Goal: Contribute content: Contribute content

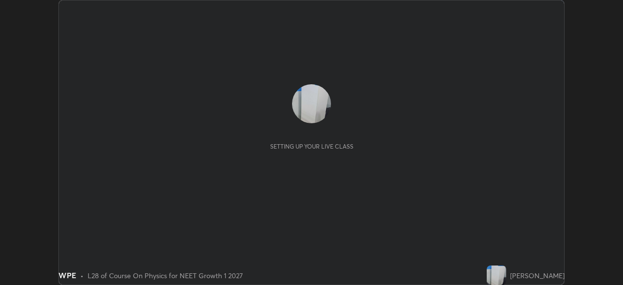
scroll to position [285, 623]
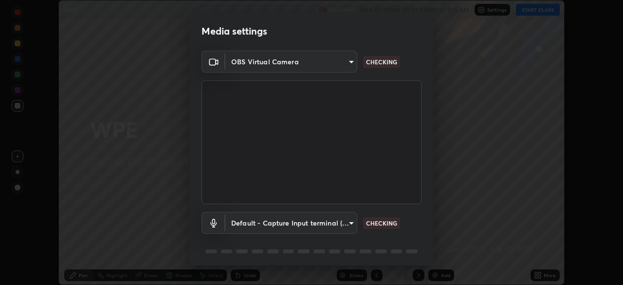
type input "f44939252cec670a7c81aafead478e6b9f15b20a1b8f1ae8dba2619045631b1c"
type input "default"
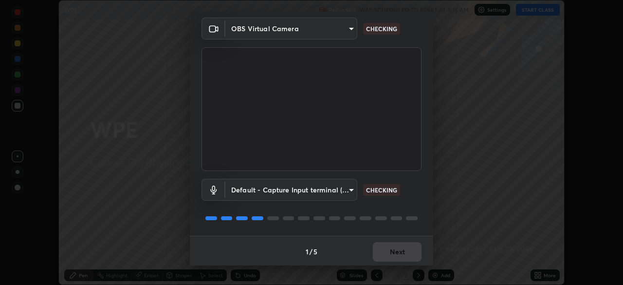
scroll to position [35, 0]
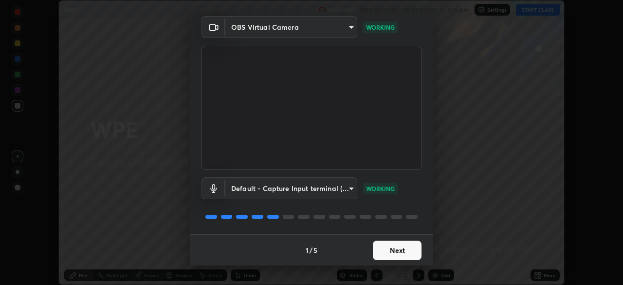
click at [387, 241] on button "Next" at bounding box center [397, 250] width 49 height 19
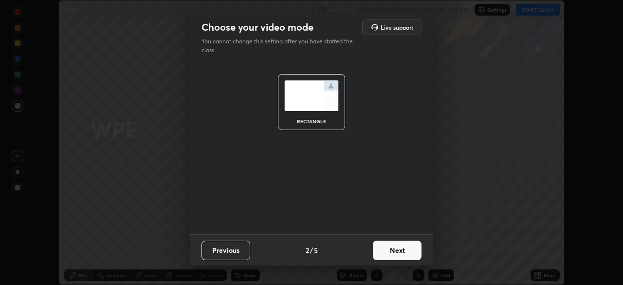
click at [386, 248] on button "Next" at bounding box center [397, 250] width 49 height 19
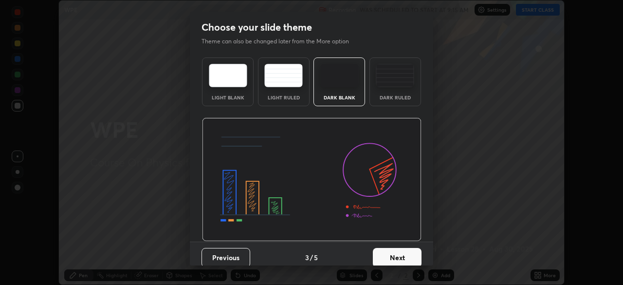
click at [387, 250] on button "Next" at bounding box center [397, 257] width 49 height 19
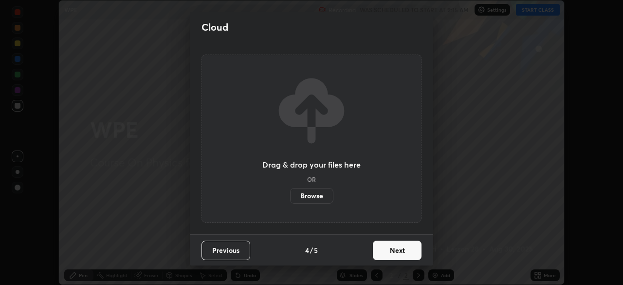
click at [388, 256] on button "Next" at bounding box center [397, 250] width 49 height 19
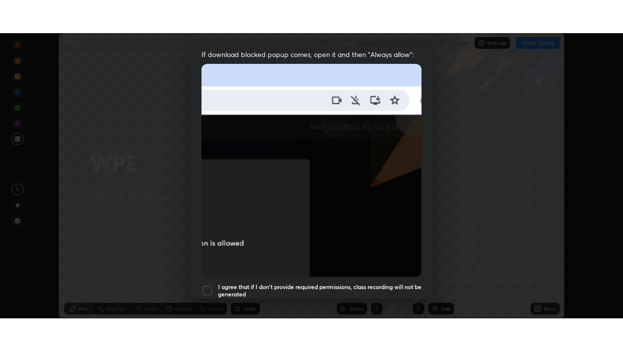
scroll to position [233, 0]
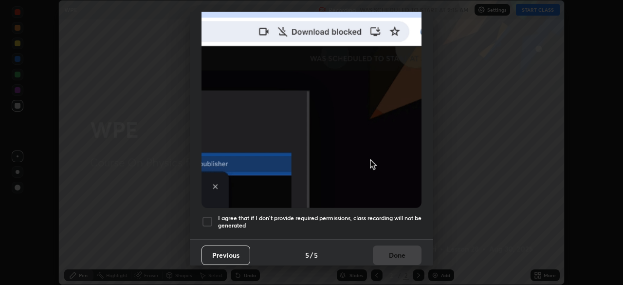
click at [210, 216] on div at bounding box center [208, 222] width 12 height 12
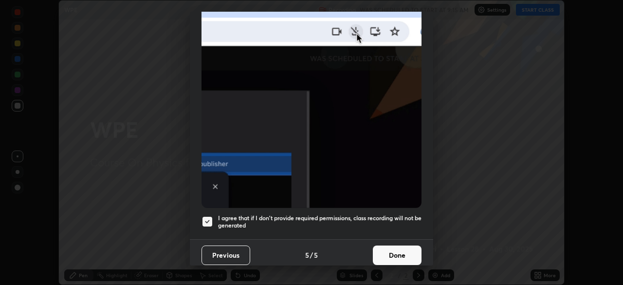
click at [378, 247] on button "Done" at bounding box center [397, 254] width 49 height 19
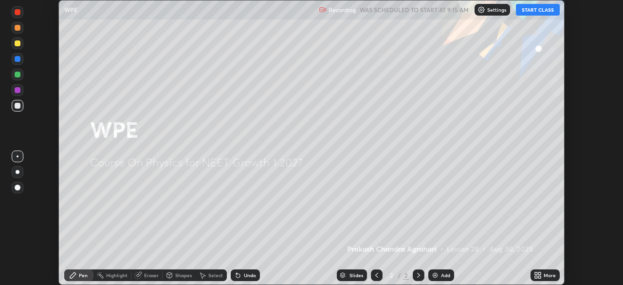
click at [530, 13] on button "START CLASS" at bounding box center [538, 10] width 44 height 12
click at [539, 274] on icon at bounding box center [539, 273] width 2 height 2
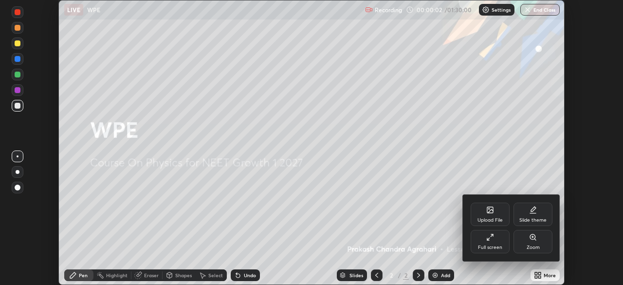
click at [488, 218] on div "Upload File" at bounding box center [490, 220] width 25 height 5
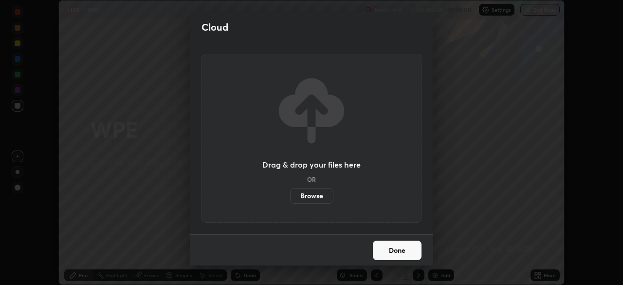
click at [324, 193] on label "Browse" at bounding box center [311, 196] width 43 height 16
click at [290, 193] on input "Browse" at bounding box center [290, 196] width 0 height 16
click at [319, 191] on label "Browse" at bounding box center [311, 196] width 43 height 16
click at [290, 191] on input "Browse" at bounding box center [290, 196] width 0 height 16
click at [380, 246] on button "Done" at bounding box center [397, 250] width 49 height 19
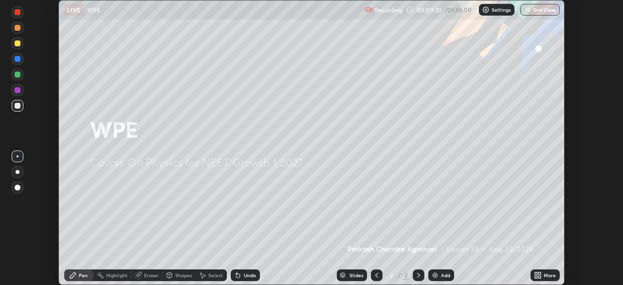
click at [536, 273] on icon at bounding box center [536, 273] width 2 height 2
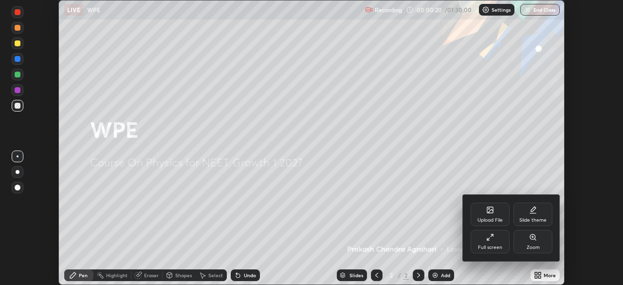
click at [489, 239] on icon at bounding box center [490, 237] width 8 height 8
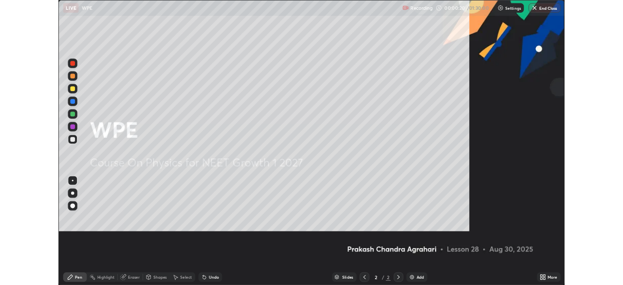
scroll to position [351, 623]
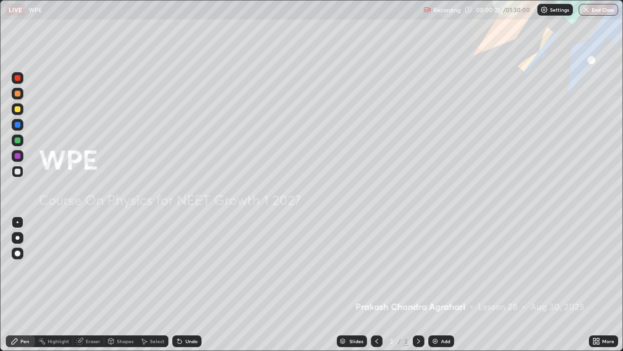
click at [444, 284] on div "Add" at bounding box center [445, 340] width 9 height 5
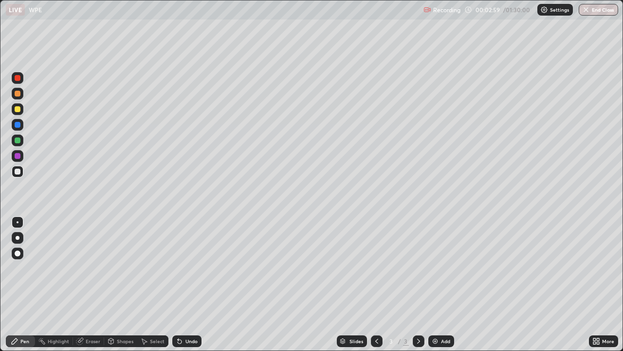
click at [119, 284] on div "Shapes" at bounding box center [125, 340] width 17 height 5
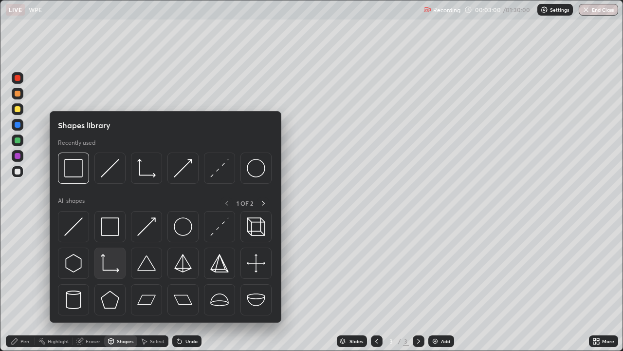
click at [117, 269] on img at bounding box center [110, 263] width 19 height 19
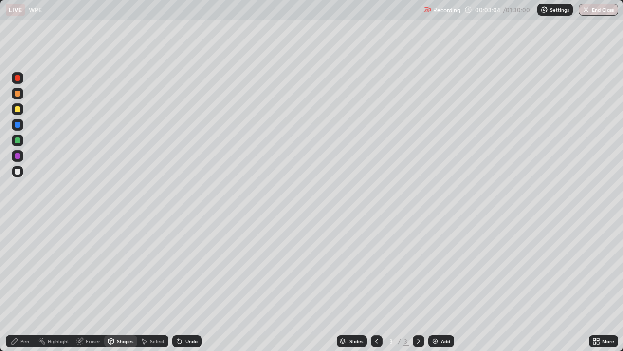
click at [17, 107] on div at bounding box center [18, 109] width 6 height 6
click at [19, 284] on div "Pen" at bounding box center [20, 341] width 29 height 12
click at [18, 238] on div at bounding box center [18, 238] width 4 height 4
click at [90, 284] on div "Eraser" at bounding box center [93, 340] width 15 height 5
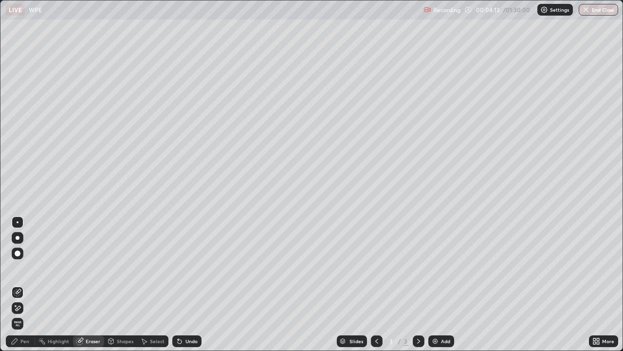
click at [25, 284] on div "Pen" at bounding box center [24, 340] width 9 height 5
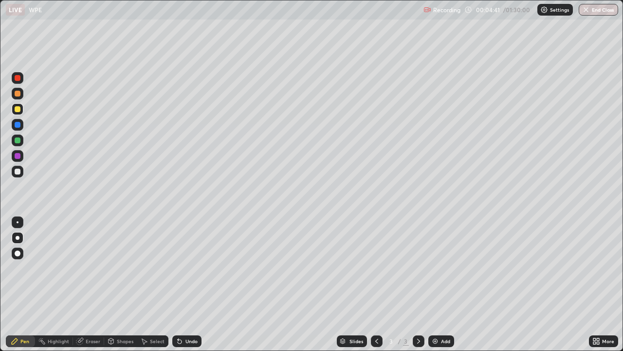
click at [18, 171] on div at bounding box center [18, 171] width 6 height 6
click at [18, 154] on div at bounding box center [18, 156] width 6 height 6
click at [91, 284] on div "Eraser" at bounding box center [93, 340] width 15 height 5
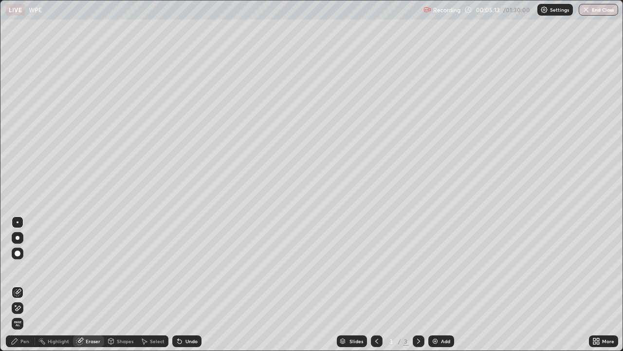
click at [29, 284] on div "Pen" at bounding box center [20, 341] width 29 height 12
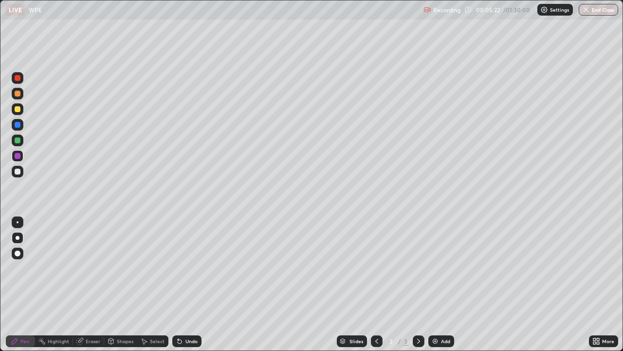
click at [90, 284] on div "Eraser" at bounding box center [88, 341] width 31 height 12
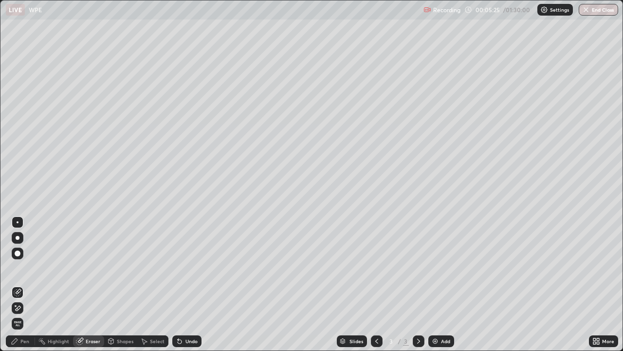
click at [26, 284] on div "Pen" at bounding box center [20, 341] width 29 height 12
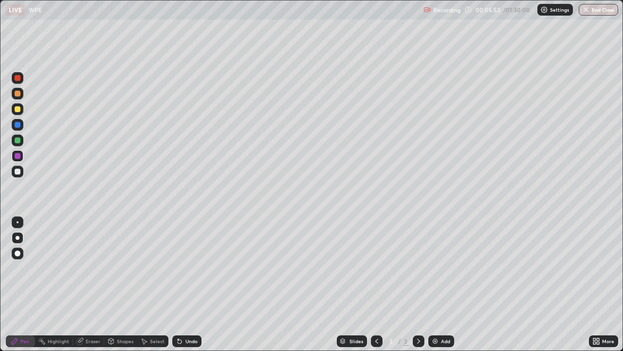
click at [185, 284] on div "Undo" at bounding box center [191, 340] width 12 height 5
click at [96, 284] on div "Eraser" at bounding box center [93, 340] width 15 height 5
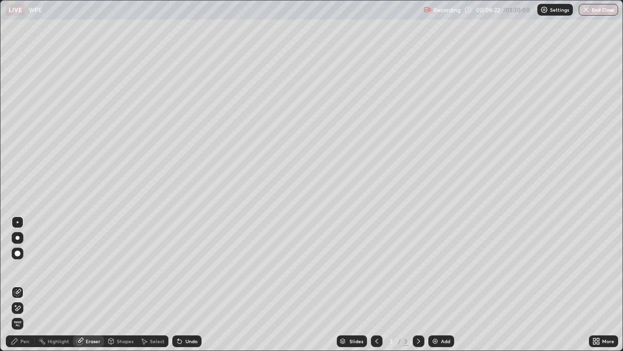
click at [24, 284] on div "Pen" at bounding box center [20, 341] width 29 height 12
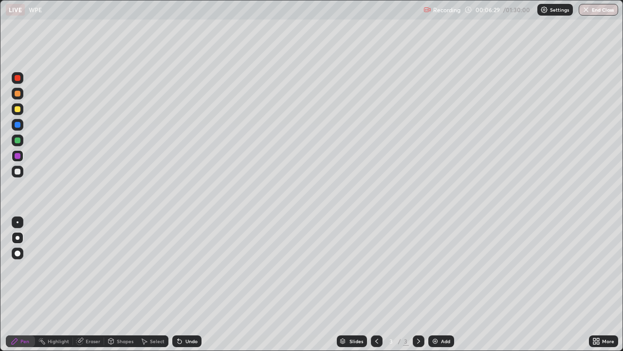
click at [94, 284] on div "Eraser" at bounding box center [93, 340] width 15 height 5
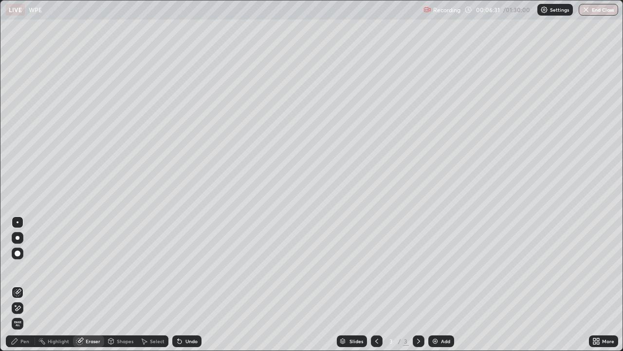
click at [22, 284] on div "Pen" at bounding box center [24, 340] width 9 height 5
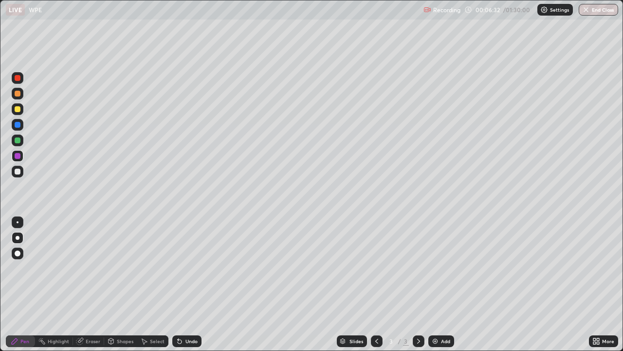
click at [19, 111] on div at bounding box center [18, 109] width 6 height 6
click at [187, 284] on div "Undo" at bounding box center [191, 340] width 12 height 5
click at [186, 284] on div "Undo" at bounding box center [191, 340] width 12 height 5
click at [438, 284] on img at bounding box center [435, 341] width 8 height 8
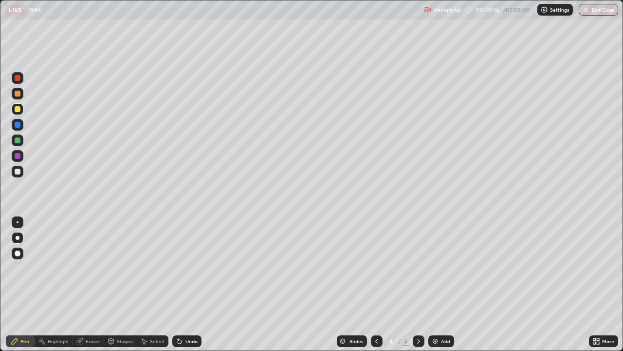
click at [19, 142] on div at bounding box center [18, 140] width 6 height 6
click at [376, 284] on icon at bounding box center [377, 341] width 8 height 8
click at [27, 284] on div "Pen" at bounding box center [20, 341] width 29 height 12
click at [24, 284] on div "Pen" at bounding box center [20, 341] width 29 height 12
click at [18, 222] on div at bounding box center [18, 222] width 2 height 2
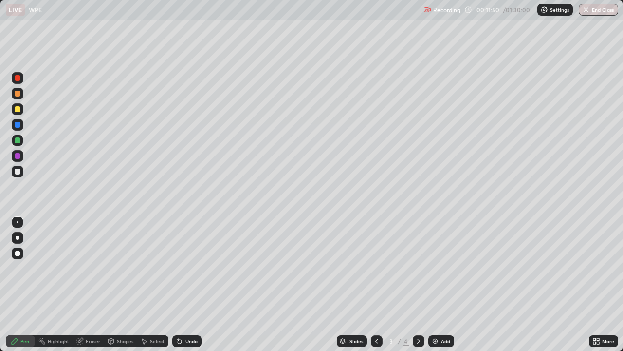
click at [18, 238] on div at bounding box center [18, 238] width 4 height 4
click at [18, 222] on div at bounding box center [18, 222] width 2 height 2
click at [156, 284] on div "Select" at bounding box center [157, 340] width 15 height 5
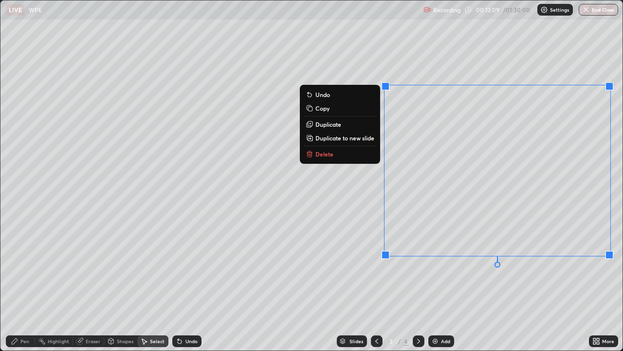
click at [353, 153] on button "Delete" at bounding box center [340, 154] width 73 height 12
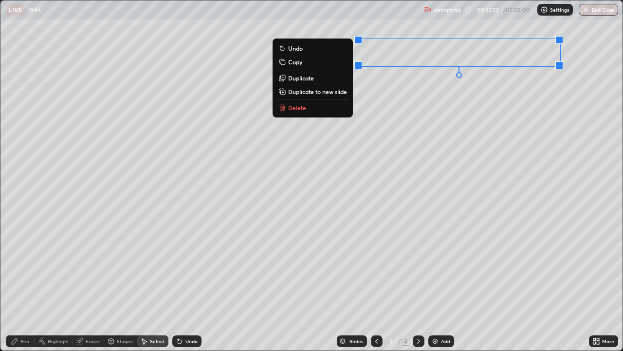
click at [334, 109] on button "Delete" at bounding box center [313, 108] width 73 height 12
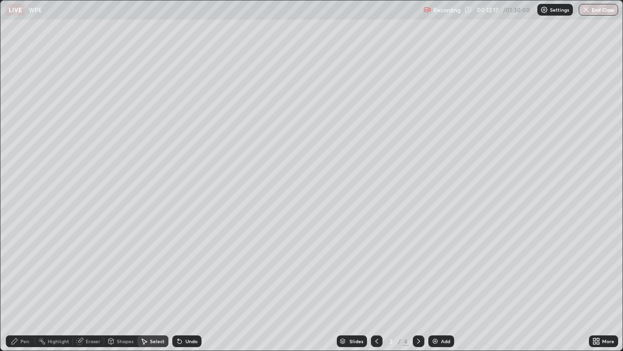
click at [24, 284] on div "Pen" at bounding box center [24, 340] width 9 height 5
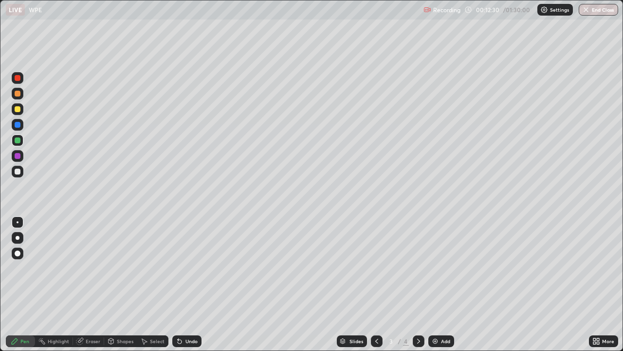
click at [90, 284] on div "Eraser" at bounding box center [93, 340] width 15 height 5
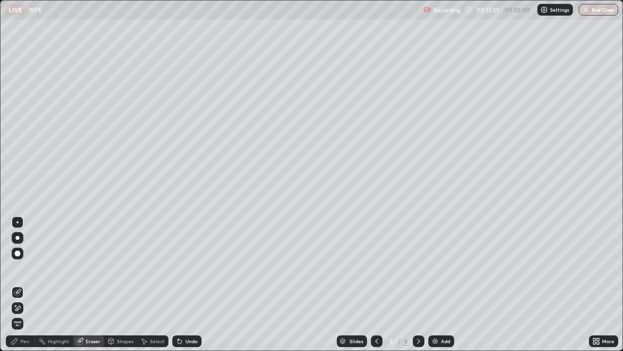
click at [19, 284] on div "Pen" at bounding box center [20, 341] width 29 height 12
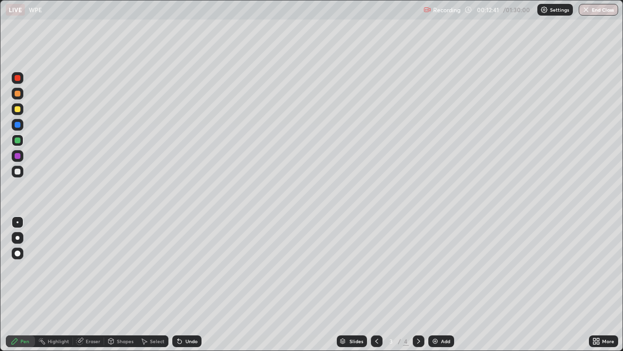
click at [19, 139] on div at bounding box center [18, 140] width 6 height 6
click at [91, 284] on div "Eraser" at bounding box center [93, 340] width 15 height 5
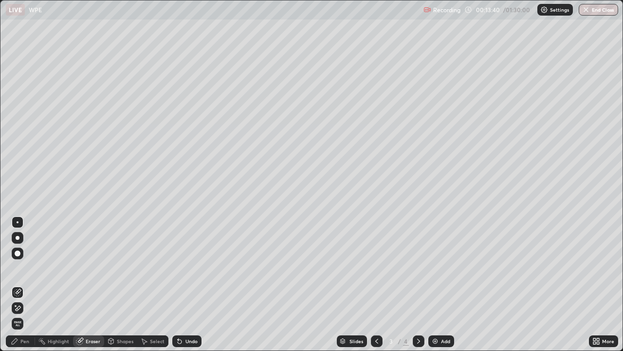
click at [25, 284] on div "Pen" at bounding box center [24, 340] width 9 height 5
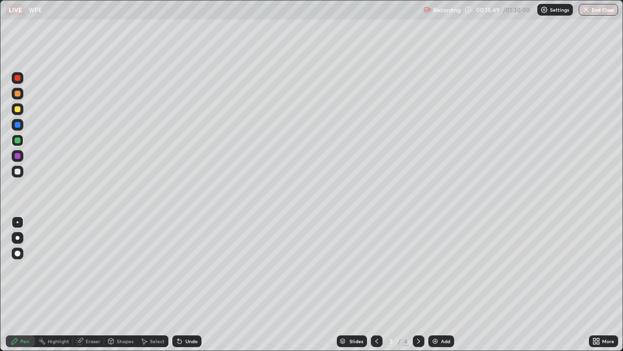
click at [92, 284] on div "Eraser" at bounding box center [93, 340] width 15 height 5
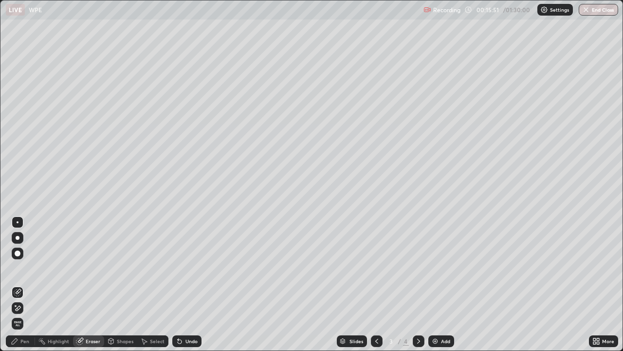
click at [18, 284] on icon at bounding box center [18, 308] width 8 height 8
click at [19, 284] on div "Pen" at bounding box center [20, 341] width 29 height 12
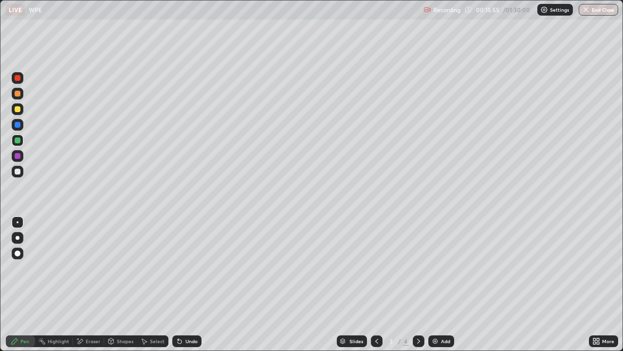
click at [17, 156] on div at bounding box center [18, 156] width 6 height 6
click at [92, 284] on div "Eraser" at bounding box center [93, 340] width 15 height 5
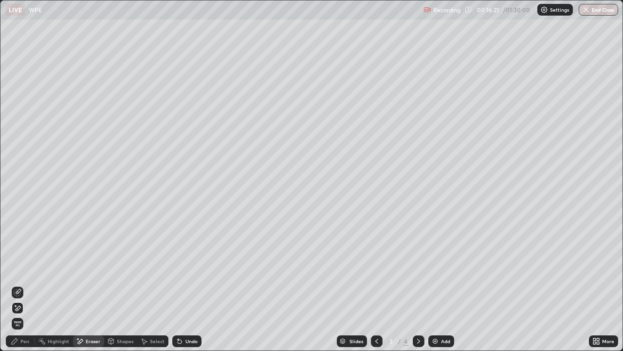
click at [21, 284] on div "Pen" at bounding box center [20, 341] width 29 height 12
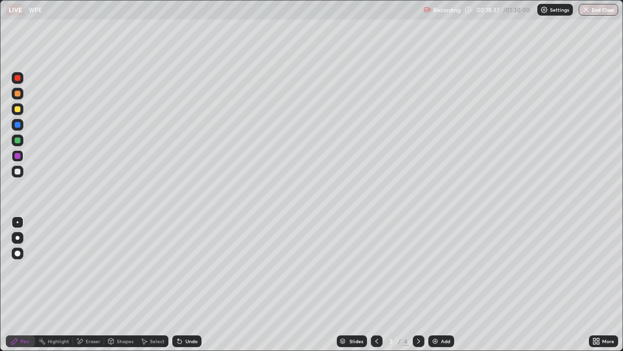
click at [438, 284] on img at bounding box center [435, 341] width 8 height 8
click at [17, 114] on div at bounding box center [18, 109] width 12 height 12
click at [122, 284] on div "Shapes" at bounding box center [120, 341] width 33 height 12
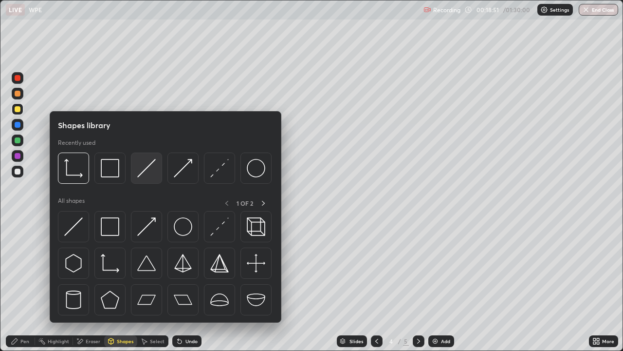
click at [140, 177] on img at bounding box center [146, 168] width 19 height 19
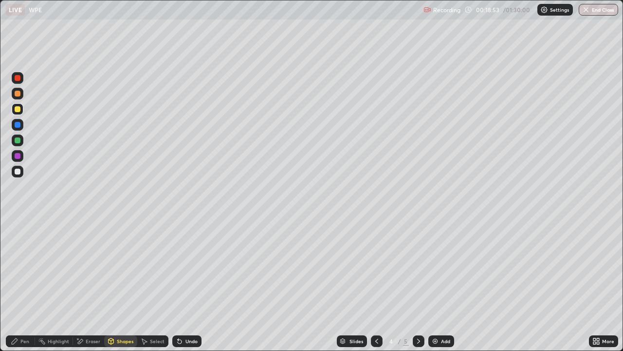
click at [19, 140] on div at bounding box center [18, 140] width 6 height 6
click at [125, 284] on div "Shapes" at bounding box center [125, 340] width 17 height 5
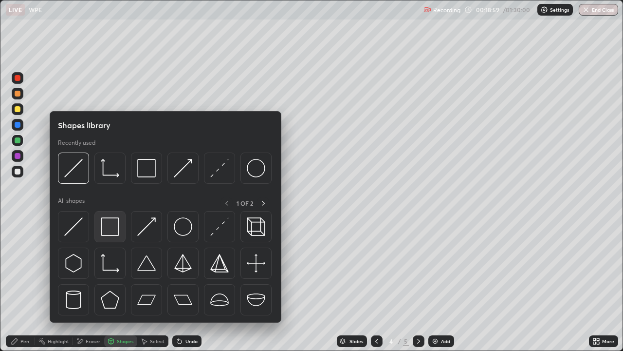
click at [115, 237] on div at bounding box center [109, 226] width 31 height 31
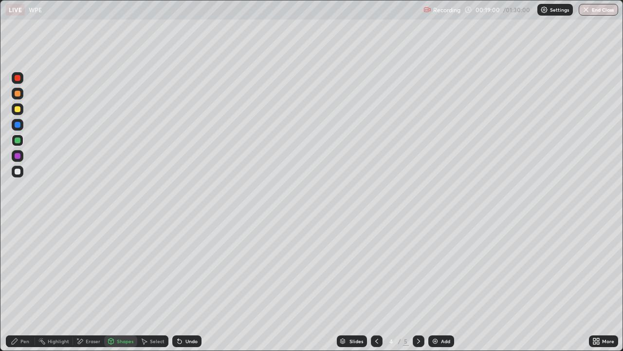
click at [17, 175] on div at bounding box center [18, 172] width 12 height 12
click at [20, 284] on div "Pen" at bounding box center [24, 340] width 9 height 5
click at [16, 155] on div at bounding box center [18, 156] width 6 height 6
click at [18, 139] on div at bounding box center [18, 140] width 6 height 6
click at [20, 173] on div at bounding box center [18, 171] width 6 height 6
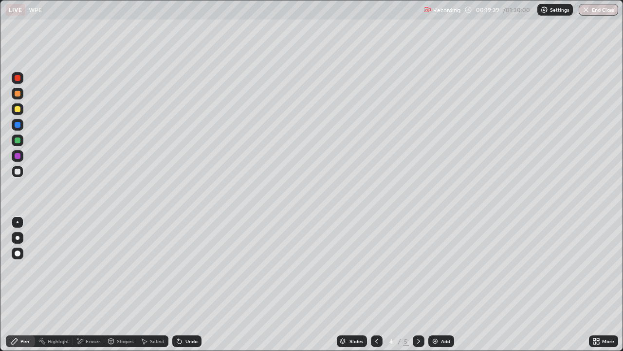
click at [19, 157] on div at bounding box center [18, 156] width 6 height 6
click at [121, 284] on div "Shapes" at bounding box center [125, 340] width 17 height 5
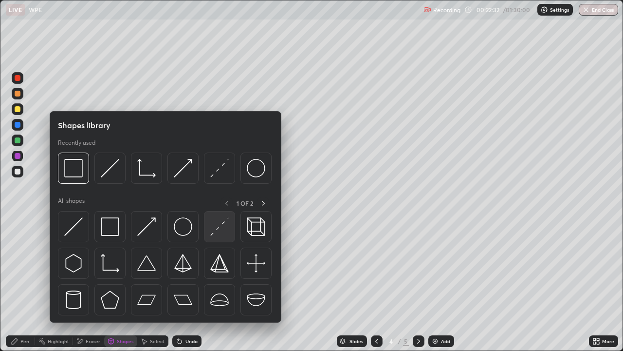
click at [216, 230] on img at bounding box center [219, 226] width 19 height 19
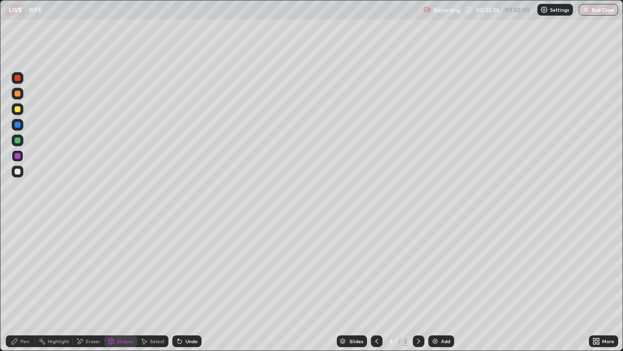
click at [16, 170] on div at bounding box center [18, 171] width 6 height 6
click at [125, 284] on div "Shapes" at bounding box center [125, 340] width 17 height 5
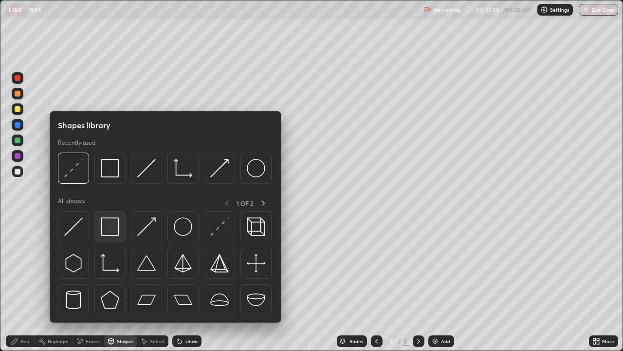
click at [117, 230] on img at bounding box center [110, 226] width 19 height 19
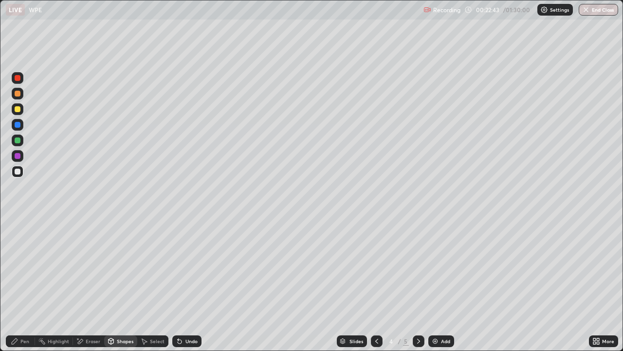
click at [151, 284] on div "Select" at bounding box center [157, 340] width 15 height 5
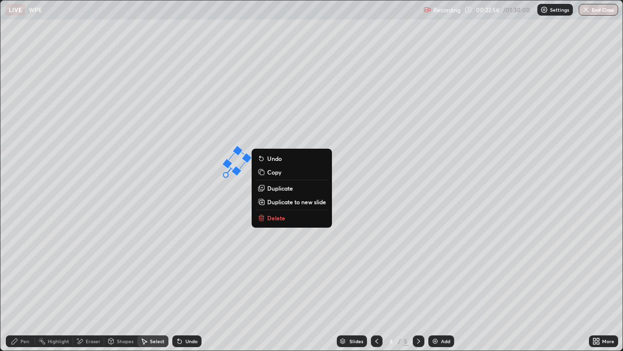
click at [237, 200] on div "51 ° Undo Copy Duplicate Duplicate to new slide Delete" at bounding box center [311, 175] width 622 height 350
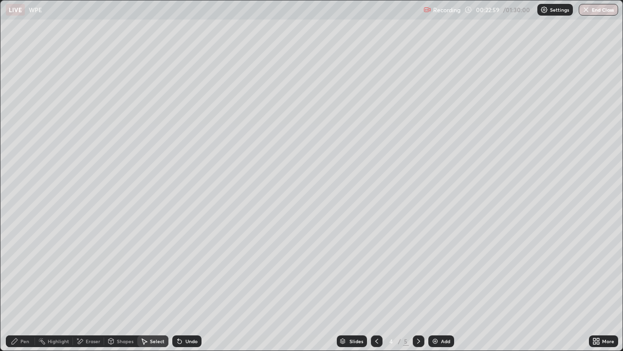
click at [23, 284] on div "Pen" at bounding box center [24, 340] width 9 height 5
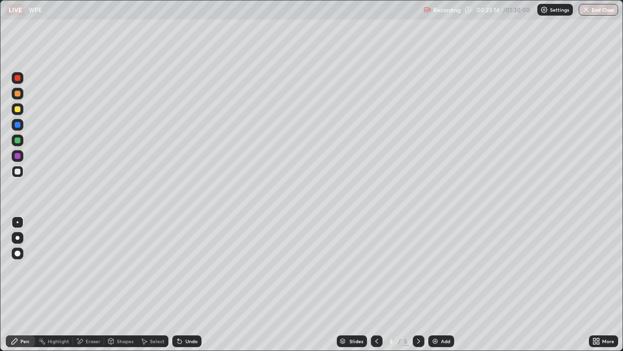
click at [93, 284] on div "Eraser" at bounding box center [93, 340] width 15 height 5
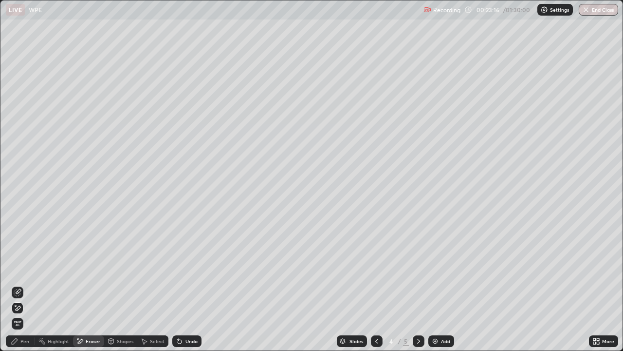
click at [118, 284] on div "Shapes" at bounding box center [125, 340] width 17 height 5
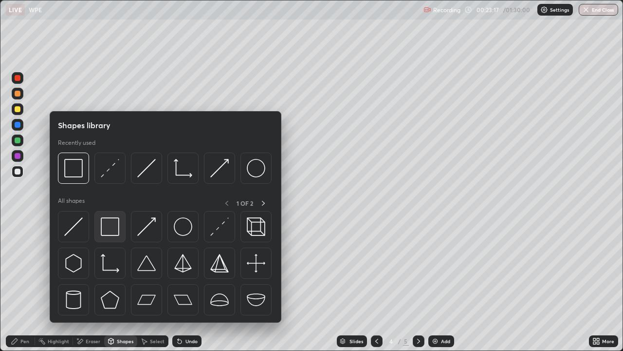
click at [113, 230] on img at bounding box center [110, 226] width 19 height 19
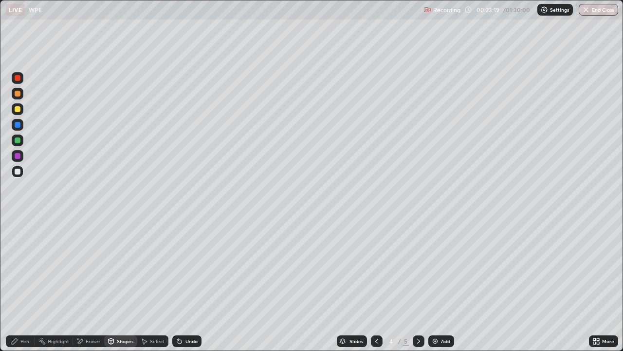
click at [185, 284] on div "Undo" at bounding box center [184, 340] width 33 height 19
click at [150, 284] on div "Select" at bounding box center [152, 341] width 31 height 12
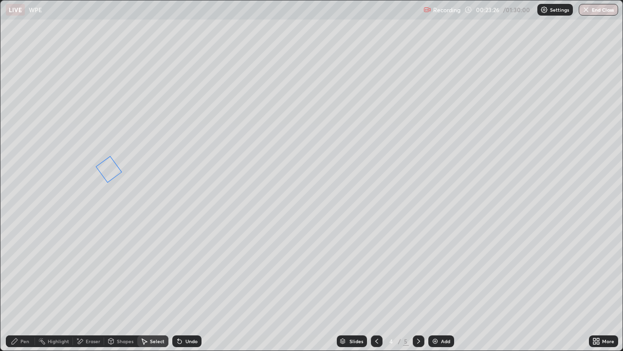
click at [0, 0] on div at bounding box center [0, 0] width 0 height 0
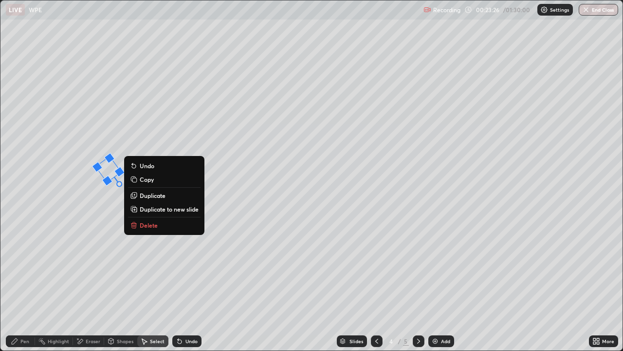
click at [85, 208] on div "36 ° Undo Copy Duplicate Duplicate to new slide Delete" at bounding box center [311, 175] width 622 height 350
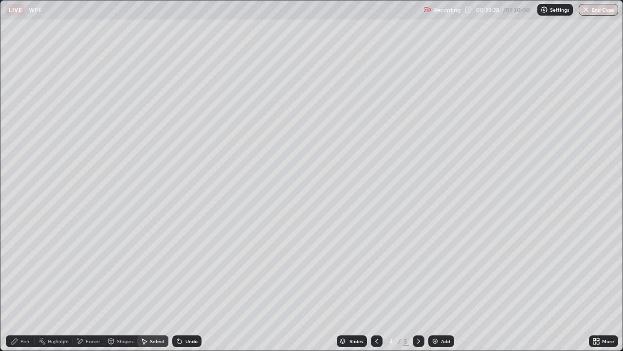
click at [23, 284] on div "Pen" at bounding box center [24, 340] width 9 height 5
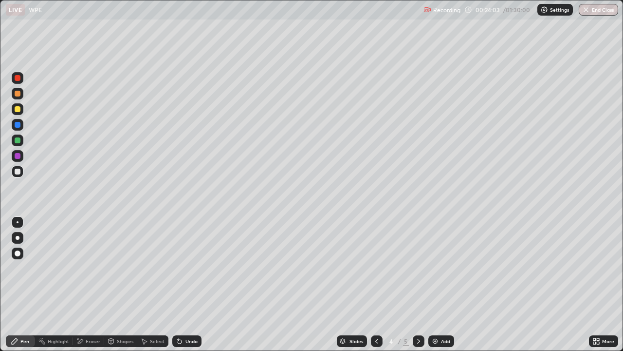
click at [120, 284] on div "Shapes" at bounding box center [125, 340] width 17 height 5
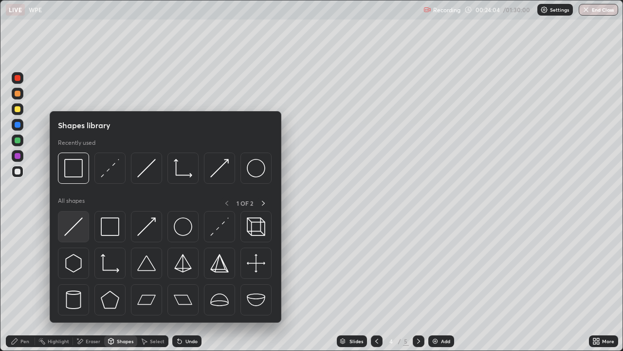
click at [83, 231] on div at bounding box center [73, 226] width 31 height 31
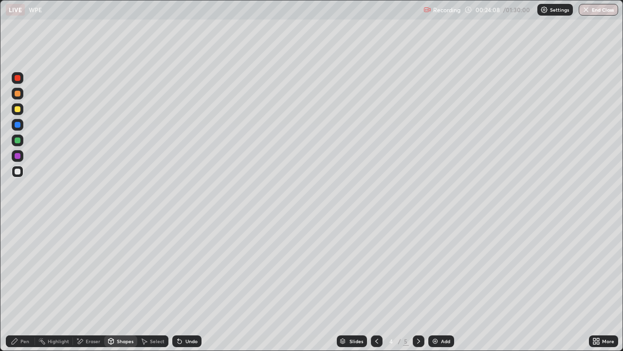
click at [128, 284] on div "Shapes" at bounding box center [125, 340] width 17 height 5
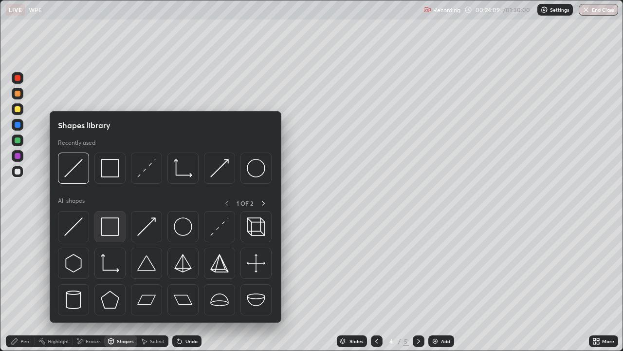
click at [106, 225] on img at bounding box center [110, 226] width 19 height 19
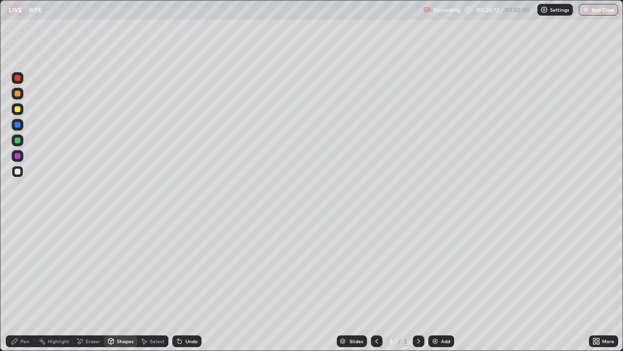
click at [116, 284] on div "Shapes" at bounding box center [120, 341] width 33 height 12
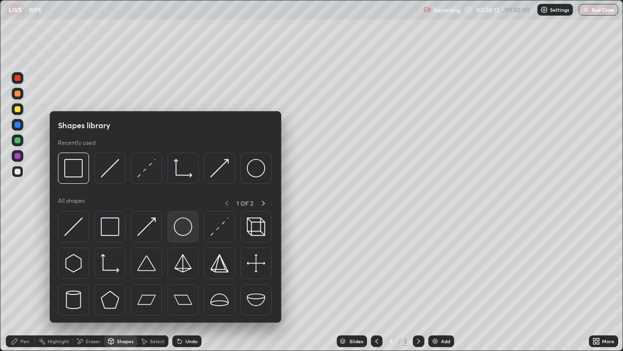
click at [182, 224] on img at bounding box center [183, 226] width 19 height 19
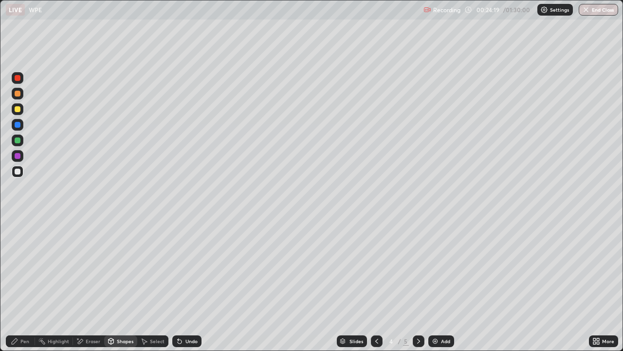
click at [17, 139] on div at bounding box center [18, 140] width 6 height 6
click at [127, 284] on div "Shapes" at bounding box center [125, 340] width 17 height 5
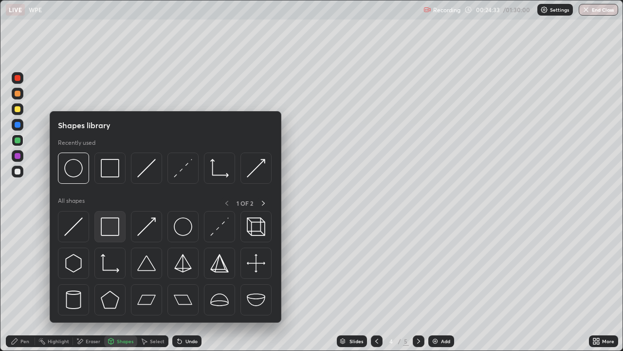
click at [107, 236] on div at bounding box center [109, 226] width 31 height 31
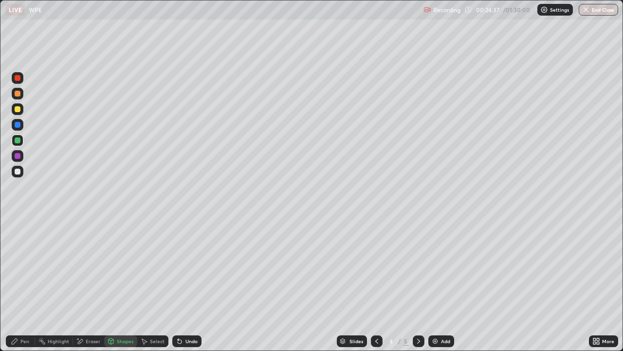
click at [188, 284] on div "Undo" at bounding box center [186, 341] width 29 height 12
click at [19, 171] on div at bounding box center [18, 171] width 6 height 6
click at [27, 284] on div "Pen" at bounding box center [24, 340] width 9 height 5
click at [15, 141] on div at bounding box center [18, 140] width 6 height 6
click at [154, 284] on div "Select" at bounding box center [157, 340] width 15 height 5
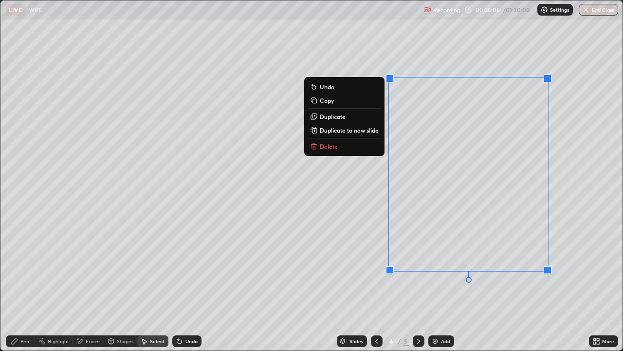
click at [350, 270] on div "0 ° Undo Copy Duplicate Duplicate to new slide Delete" at bounding box center [311, 175] width 622 height 350
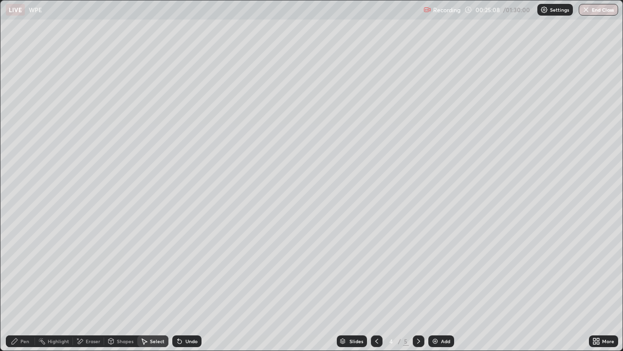
click at [92, 284] on div "Eraser" at bounding box center [93, 340] width 15 height 5
click at [178, 284] on icon at bounding box center [178, 338] width 1 height 1
click at [20, 284] on icon at bounding box center [18, 291] width 5 height 5
click at [151, 284] on div "Select" at bounding box center [157, 340] width 15 height 5
click at [185, 284] on div "Undo" at bounding box center [191, 340] width 12 height 5
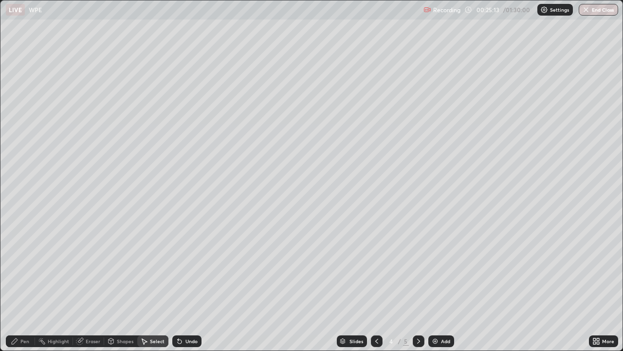
click at [185, 284] on div "Undo" at bounding box center [191, 340] width 12 height 5
click at [21, 284] on div "Pen" at bounding box center [20, 341] width 29 height 12
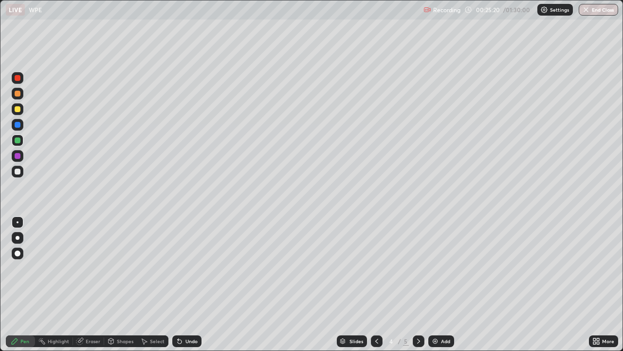
click at [95, 284] on div "Eraser" at bounding box center [93, 340] width 15 height 5
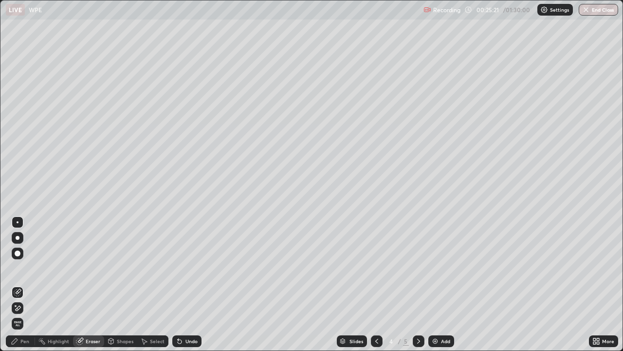
click at [19, 284] on icon at bounding box center [18, 307] width 5 height 5
click at [17, 284] on icon at bounding box center [18, 291] width 5 height 5
click at [14, 284] on icon at bounding box center [15, 341] width 6 height 6
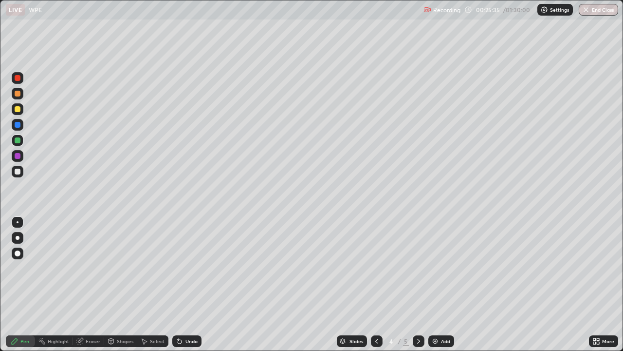
click at [17, 174] on div at bounding box center [18, 171] width 6 height 6
click at [18, 107] on div at bounding box center [18, 109] width 6 height 6
click at [86, 284] on div "Eraser" at bounding box center [93, 340] width 15 height 5
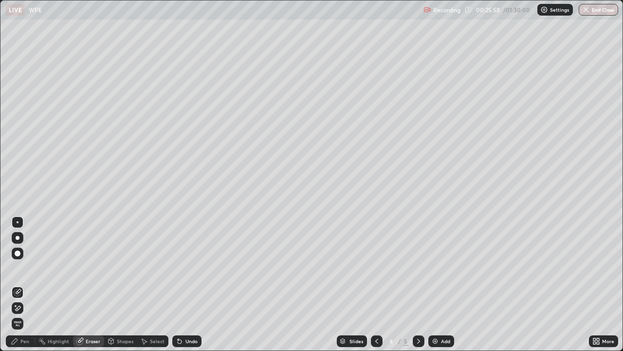
click at [15, 284] on icon at bounding box center [15, 341] width 6 height 6
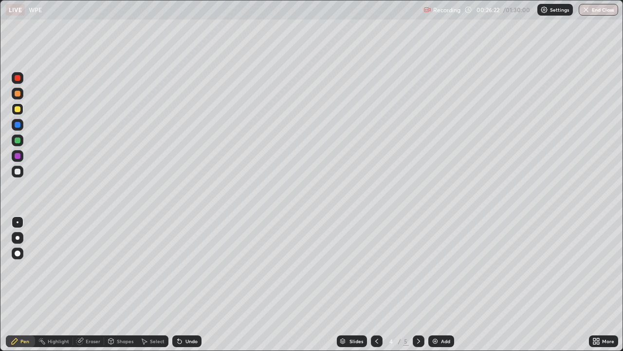
click at [160, 284] on div "Select" at bounding box center [157, 340] width 15 height 5
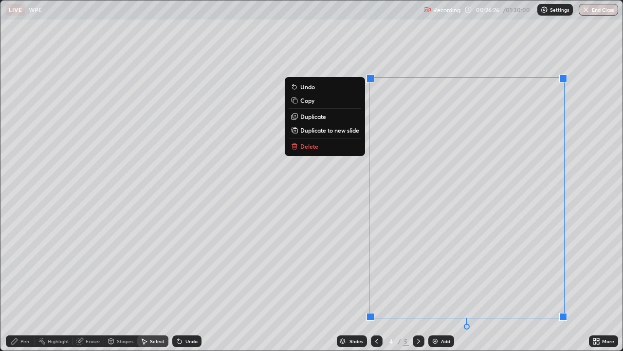
click at [325, 129] on p "Duplicate to new slide" at bounding box center [329, 130] width 59 height 8
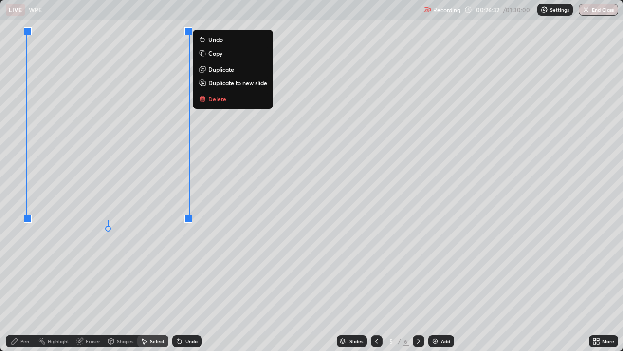
click at [148, 260] on div "0 ° Undo Copy Duplicate Duplicate to new slide Delete" at bounding box center [311, 175] width 622 height 350
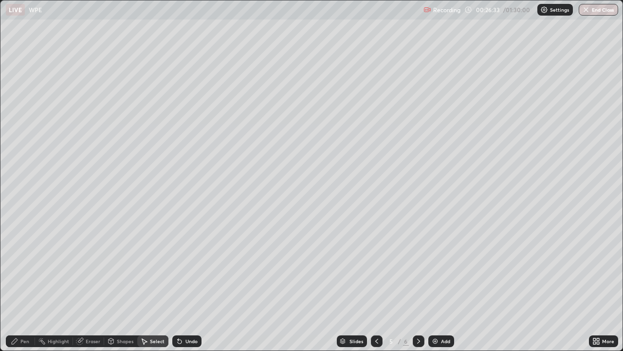
click at [23, 284] on div "Pen" at bounding box center [24, 340] width 9 height 5
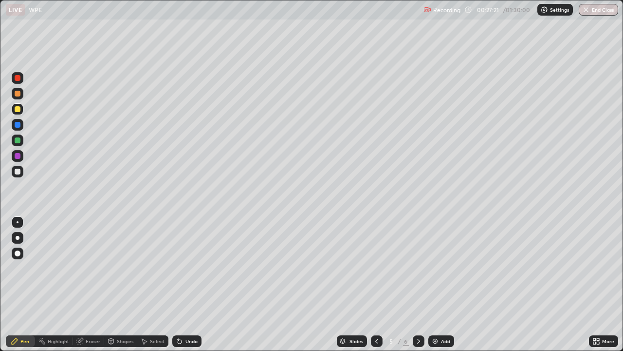
click at [120, 284] on div "Shapes" at bounding box center [125, 340] width 17 height 5
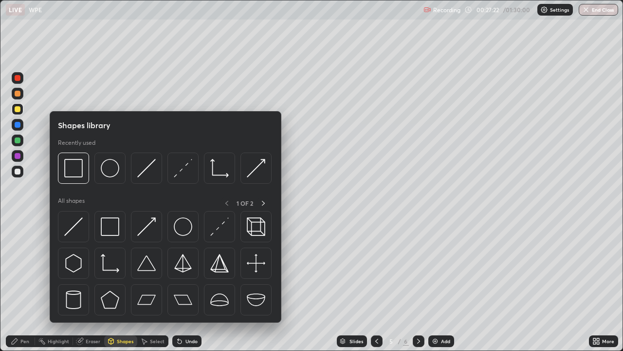
click at [93, 284] on div "Eraser" at bounding box center [88, 341] width 31 height 12
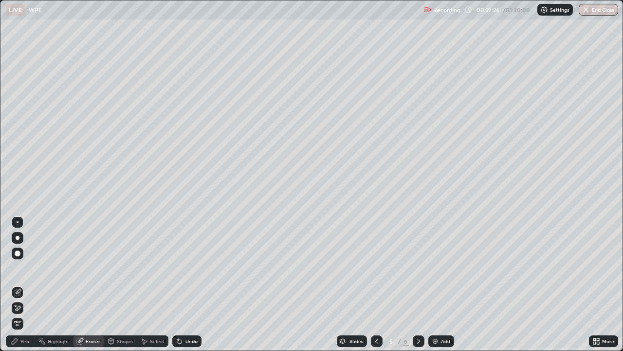
click at [17, 284] on icon at bounding box center [15, 341] width 8 height 8
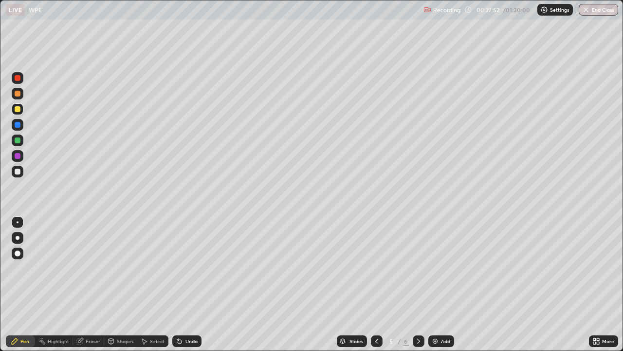
click at [185, 284] on div "Undo" at bounding box center [186, 341] width 29 height 12
click at [186, 284] on div "Undo" at bounding box center [191, 340] width 12 height 5
click at [185, 284] on div "Undo" at bounding box center [191, 340] width 12 height 5
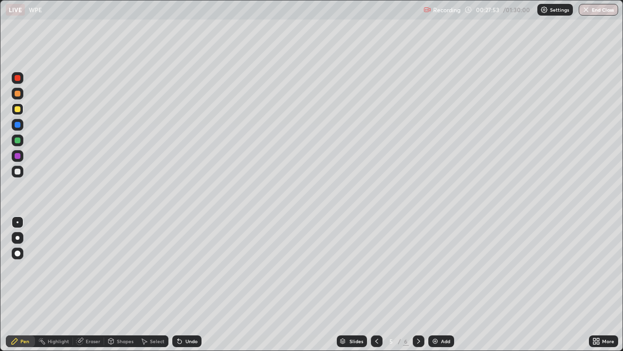
click at [185, 284] on div "Undo" at bounding box center [191, 340] width 12 height 5
click at [84, 284] on div "Eraser" at bounding box center [88, 341] width 31 height 12
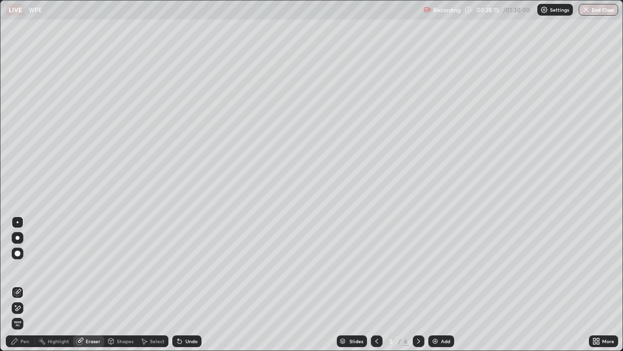
click at [15, 284] on div "Pen" at bounding box center [20, 341] width 29 height 12
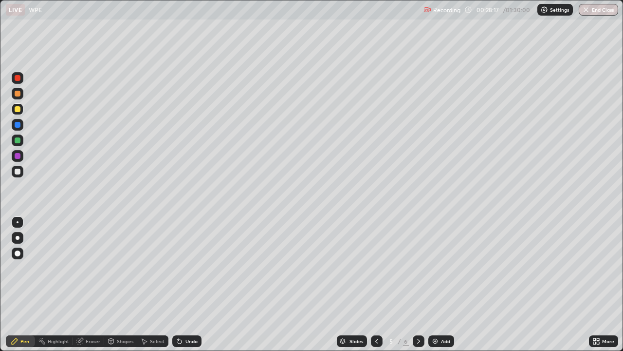
click at [81, 284] on icon at bounding box center [79, 341] width 6 height 6
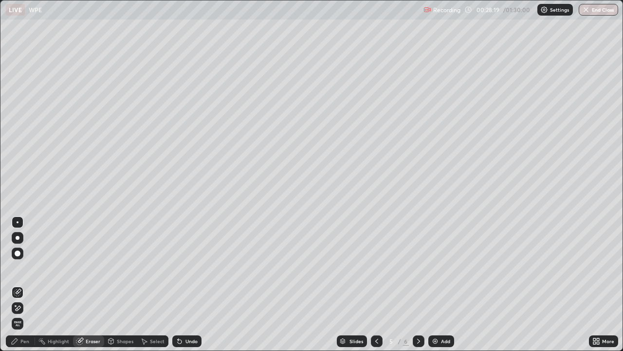
click at [22, 284] on div "Pen" at bounding box center [20, 341] width 29 height 12
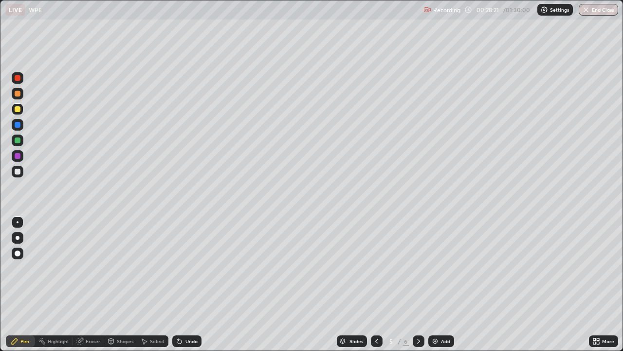
click at [78, 284] on icon at bounding box center [79, 341] width 6 height 6
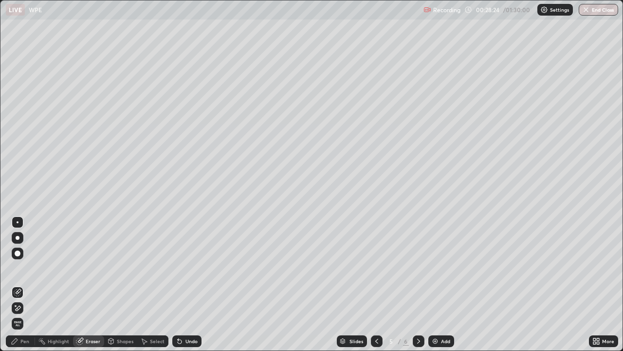
click at [26, 284] on div "Pen" at bounding box center [20, 341] width 29 height 12
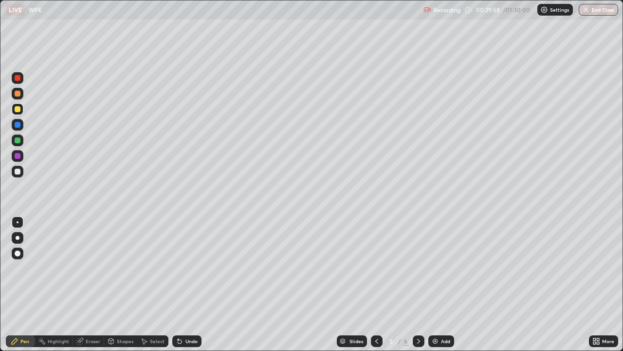
click at [84, 284] on div "Eraser" at bounding box center [88, 341] width 31 height 12
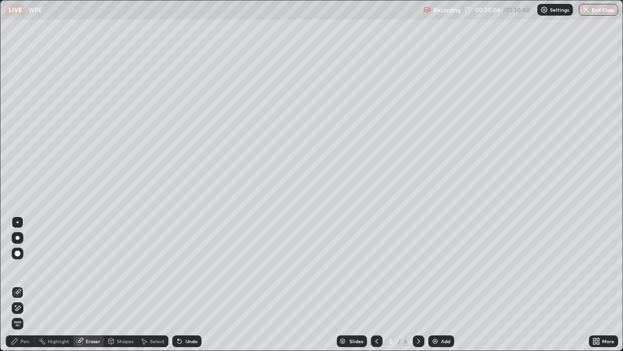
click at [23, 284] on div "Pen" at bounding box center [20, 341] width 29 height 12
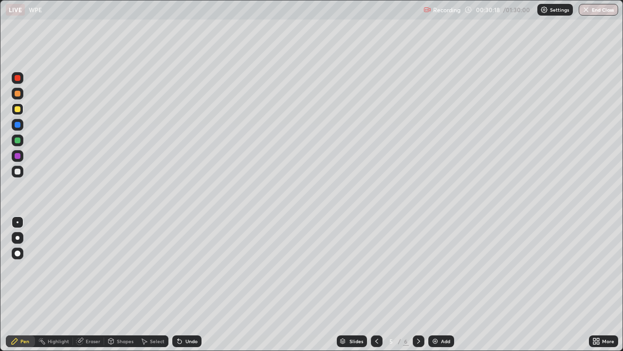
click at [88, 284] on div "Eraser" at bounding box center [93, 340] width 15 height 5
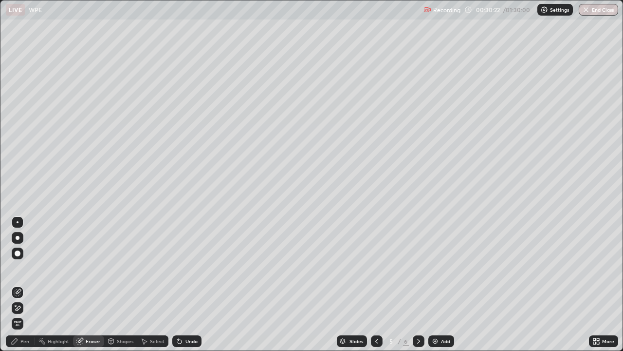
click at [20, 284] on div "Pen" at bounding box center [24, 340] width 9 height 5
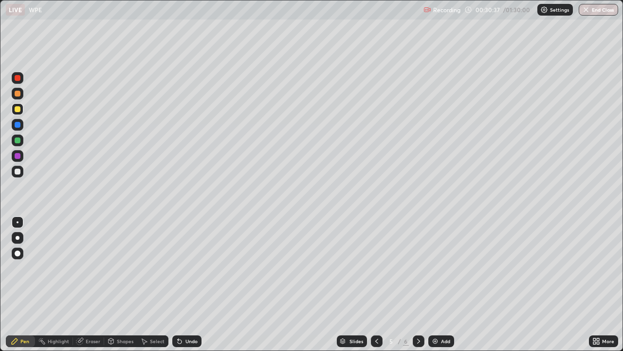
click at [180, 284] on icon at bounding box center [180, 341] width 4 height 4
click at [182, 284] on icon at bounding box center [180, 341] width 8 height 8
click at [183, 284] on div "Undo" at bounding box center [186, 341] width 29 height 12
click at [187, 284] on div "Undo" at bounding box center [191, 340] width 12 height 5
click at [22, 141] on div at bounding box center [18, 140] width 12 height 12
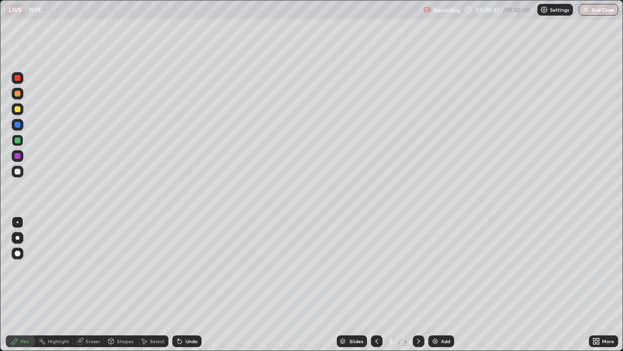
click at [17, 158] on div at bounding box center [18, 156] width 6 height 6
click at [94, 284] on div "Eraser" at bounding box center [93, 340] width 15 height 5
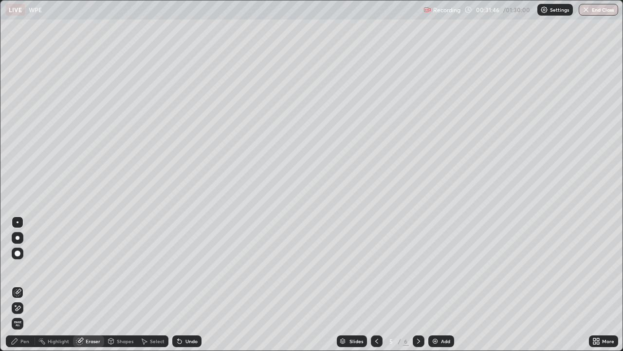
click at [24, 284] on div "Pen" at bounding box center [24, 340] width 9 height 5
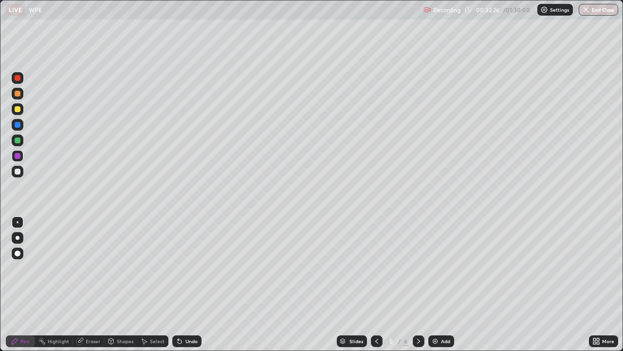
click at [18, 142] on div at bounding box center [18, 140] width 6 height 6
click at [185, 284] on div "Undo" at bounding box center [191, 340] width 12 height 5
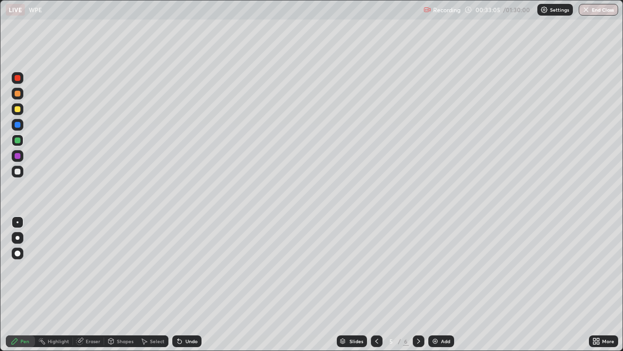
click at [185, 284] on div "Undo" at bounding box center [191, 340] width 12 height 5
click at [438, 284] on img at bounding box center [435, 341] width 8 height 8
click at [0, 173] on div "Setting up your live class" at bounding box center [311, 175] width 623 height 351
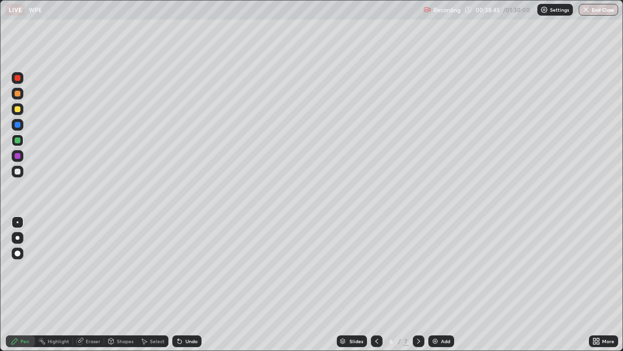
click at [125, 284] on div "Shapes" at bounding box center [125, 340] width 17 height 5
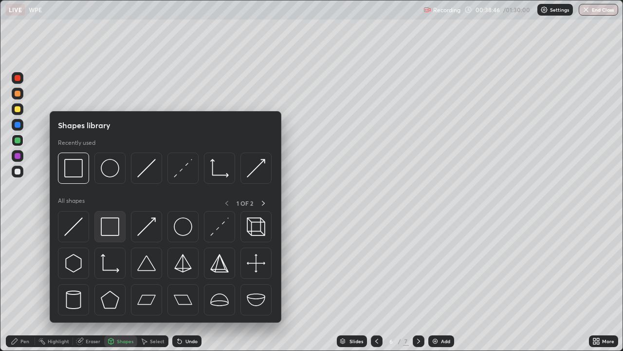
click at [108, 237] on div at bounding box center [109, 226] width 31 height 31
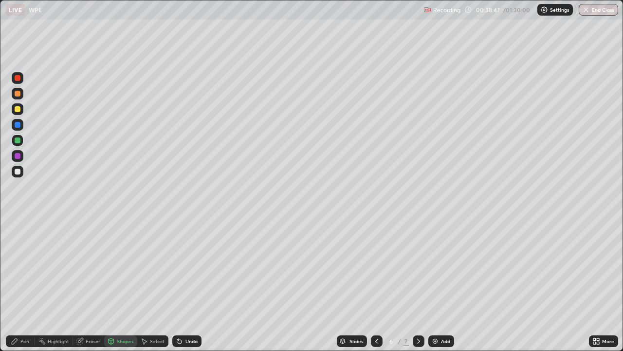
click at [127, 284] on div "Shapes" at bounding box center [125, 340] width 17 height 5
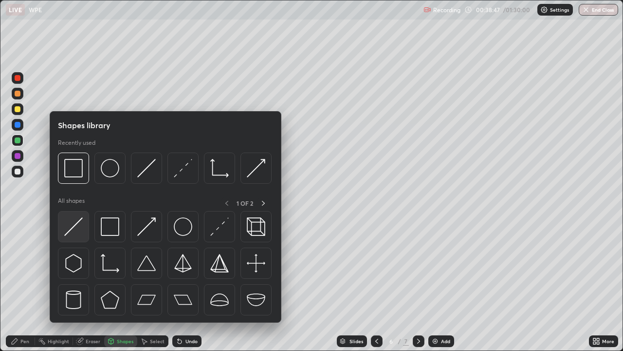
click at [81, 234] on img at bounding box center [73, 226] width 19 height 19
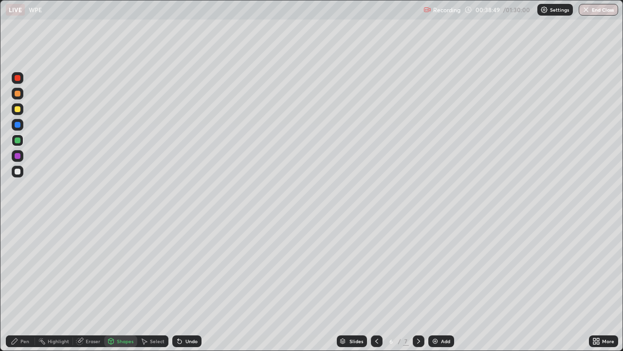
click at [17, 169] on div at bounding box center [18, 171] width 6 height 6
click at [121, 284] on div "Shapes" at bounding box center [125, 340] width 17 height 5
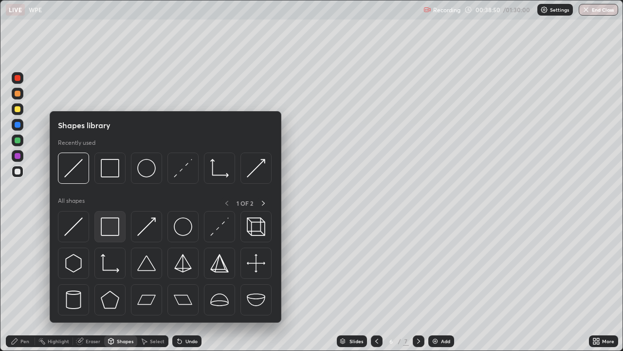
click at [113, 236] on div at bounding box center [109, 226] width 31 height 31
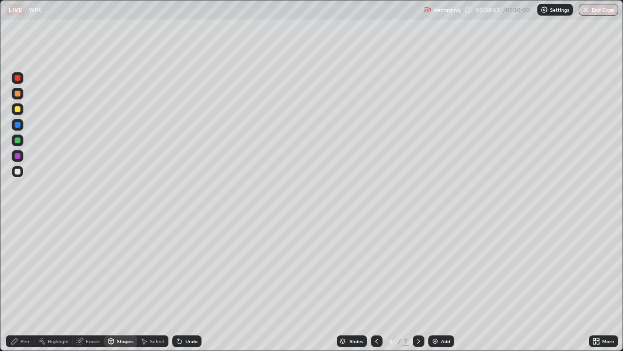
click at [18, 284] on icon at bounding box center [15, 341] width 8 height 8
click at [18, 109] on div at bounding box center [18, 109] width 6 height 6
click at [16, 166] on div at bounding box center [18, 172] width 12 height 12
click at [183, 284] on div "Undo" at bounding box center [186, 341] width 29 height 12
click at [182, 284] on div "Undo" at bounding box center [186, 341] width 29 height 12
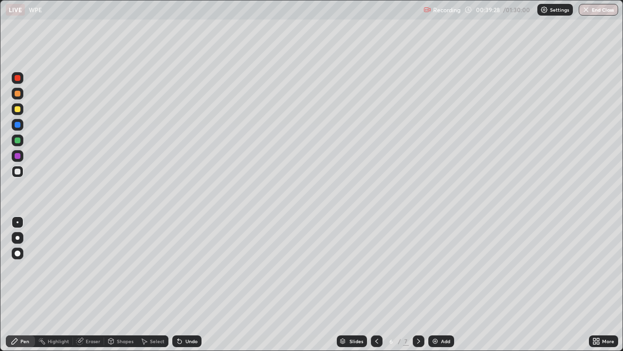
click at [182, 284] on div "Undo" at bounding box center [186, 341] width 29 height 12
click at [114, 284] on div "Shapes" at bounding box center [120, 341] width 33 height 12
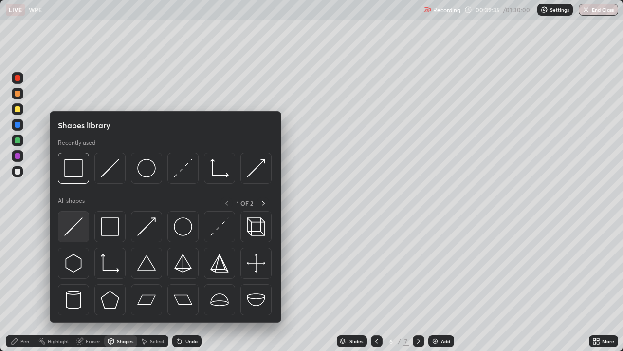
click at [77, 228] on img at bounding box center [73, 226] width 19 height 19
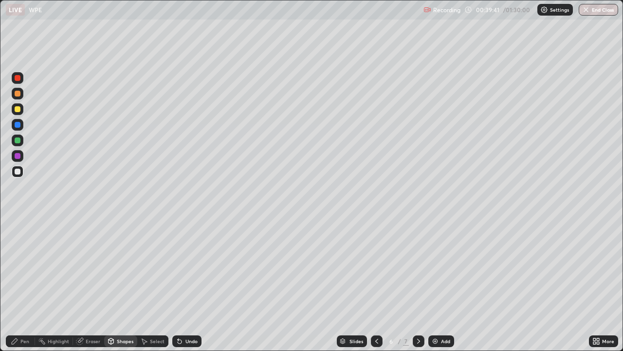
click at [18, 161] on div at bounding box center [18, 156] width 12 height 12
click at [189, 284] on div "Undo" at bounding box center [191, 340] width 12 height 5
click at [122, 284] on div "Shapes" at bounding box center [125, 340] width 17 height 5
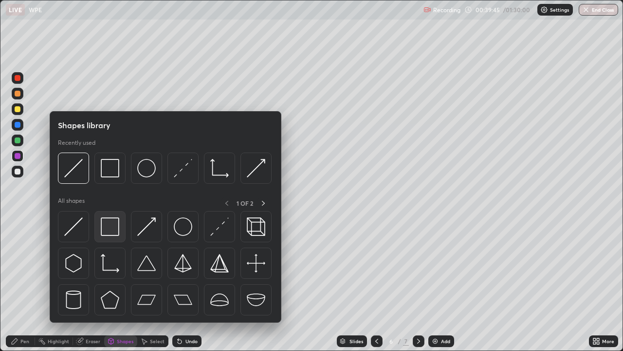
click at [114, 235] on img at bounding box center [110, 226] width 19 height 19
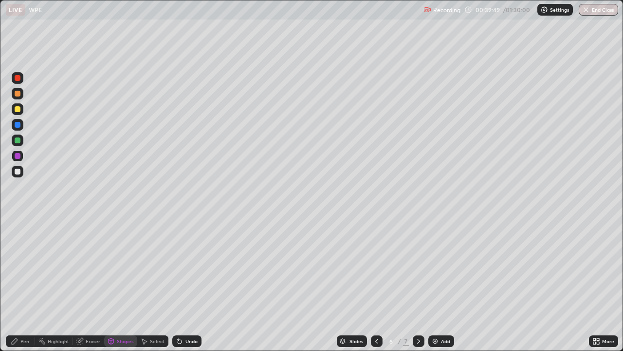
click at [164, 284] on div "Select" at bounding box center [152, 341] width 31 height 12
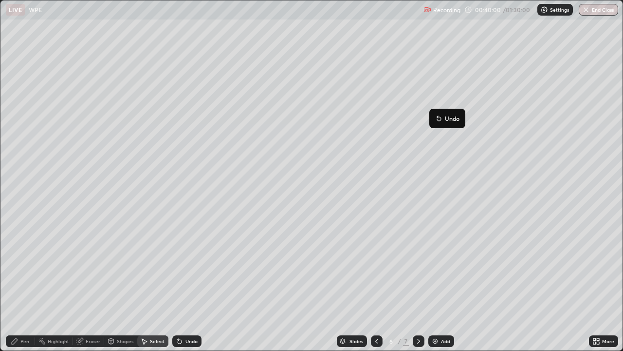
click at [30, 284] on div "Pen" at bounding box center [20, 341] width 29 height 12
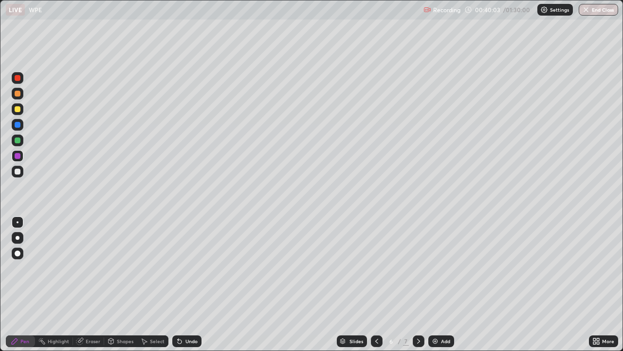
click at [151, 284] on div "Select" at bounding box center [157, 340] width 15 height 5
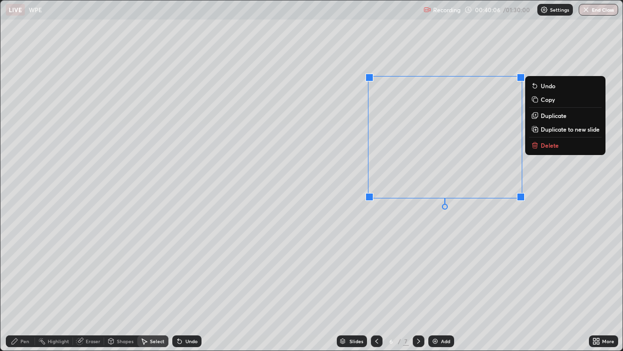
click at [409, 229] on div "0 ° Undo Copy Duplicate Duplicate to new slide Delete" at bounding box center [311, 175] width 622 height 350
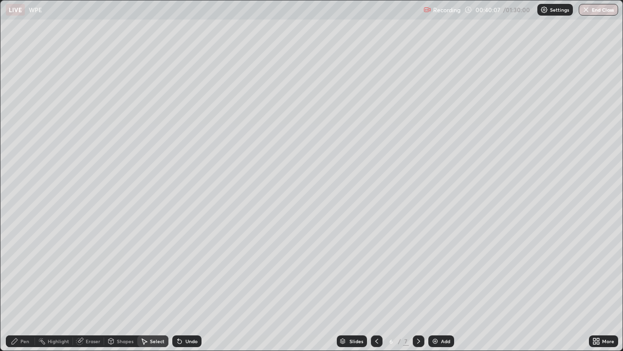
click at [21, 284] on div "Pen" at bounding box center [20, 341] width 29 height 12
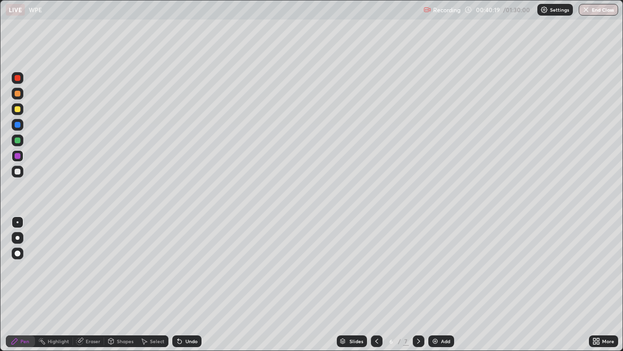
click at [19, 141] on div at bounding box center [18, 140] width 6 height 6
click at [128, 284] on div "Shapes" at bounding box center [125, 340] width 17 height 5
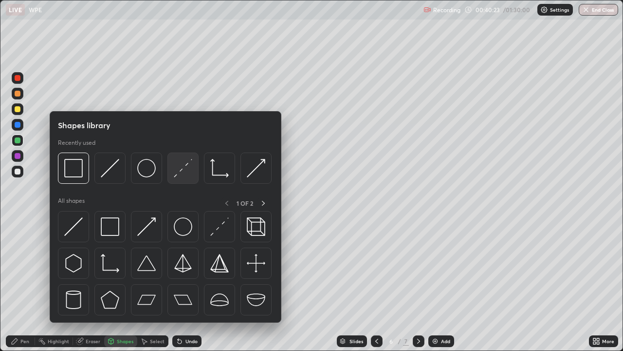
click at [183, 172] on img at bounding box center [183, 168] width 19 height 19
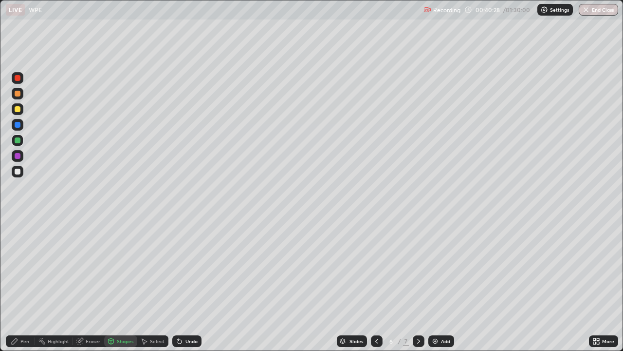
click at [28, 284] on div "Pen" at bounding box center [24, 340] width 9 height 5
click at [182, 284] on div "Undo" at bounding box center [186, 341] width 29 height 12
click at [18, 170] on div at bounding box center [18, 171] width 6 height 6
click at [93, 284] on div "Eraser" at bounding box center [93, 340] width 15 height 5
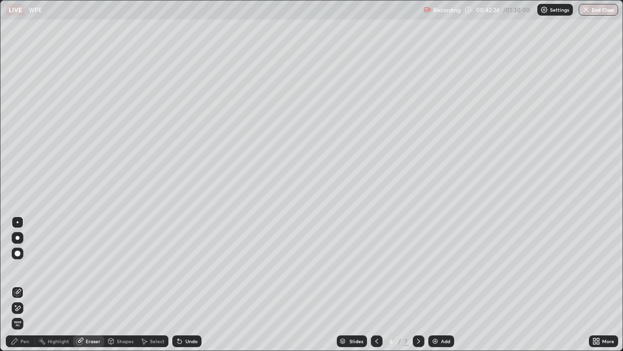
click at [27, 284] on div "Pen" at bounding box center [24, 340] width 9 height 5
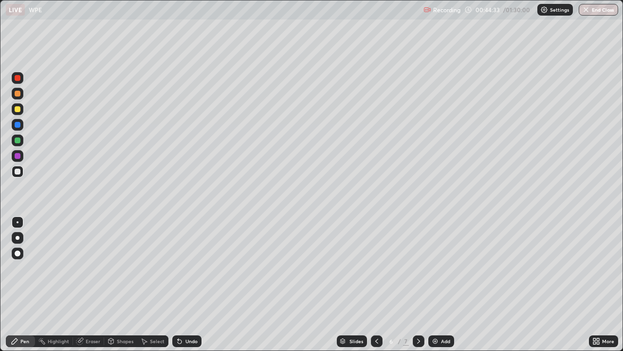
click at [89, 284] on div "Eraser" at bounding box center [93, 340] width 15 height 5
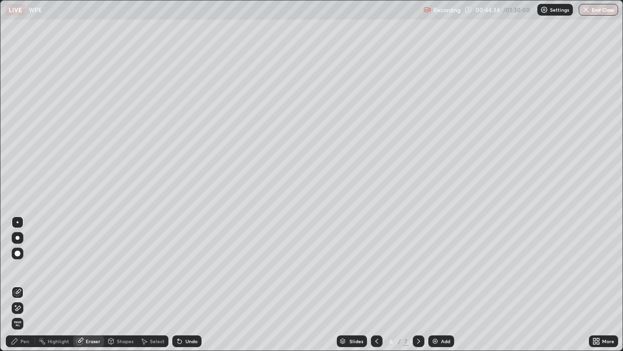
click at [16, 284] on icon at bounding box center [15, 305] width 1 height 1
click at [24, 284] on div "Pen" at bounding box center [20, 341] width 29 height 12
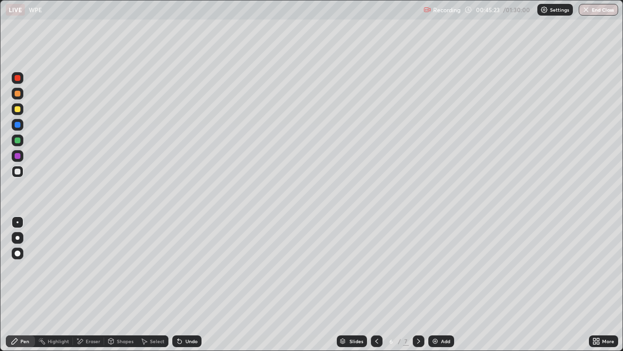
click at [185, 284] on div "Undo" at bounding box center [191, 340] width 12 height 5
click at [186, 284] on div "Undo" at bounding box center [186, 341] width 29 height 12
click at [187, 284] on div "Undo" at bounding box center [191, 340] width 12 height 5
click at [81, 284] on icon at bounding box center [80, 340] width 5 height 5
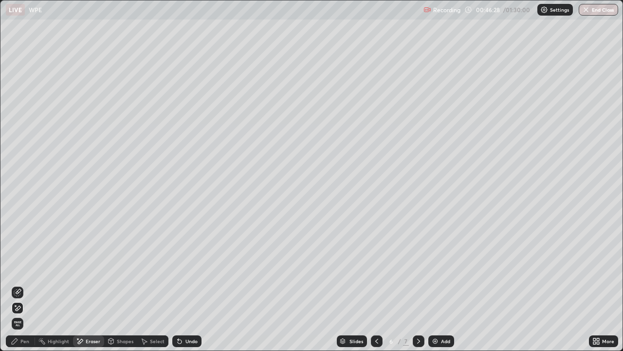
click at [19, 284] on div "Pen" at bounding box center [20, 341] width 29 height 12
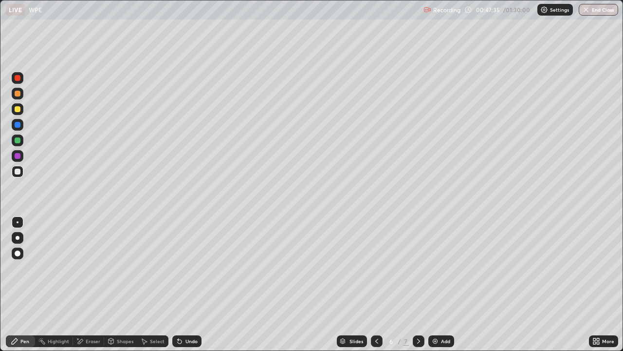
click at [444, 284] on div "Add" at bounding box center [441, 341] width 26 height 12
click at [124, 284] on div "Shapes" at bounding box center [125, 340] width 17 height 5
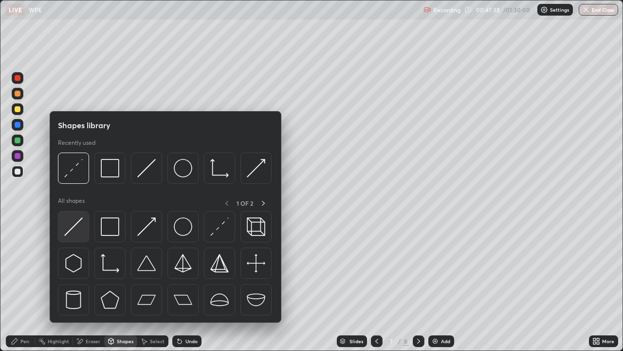
click at [77, 226] on img at bounding box center [73, 226] width 19 height 19
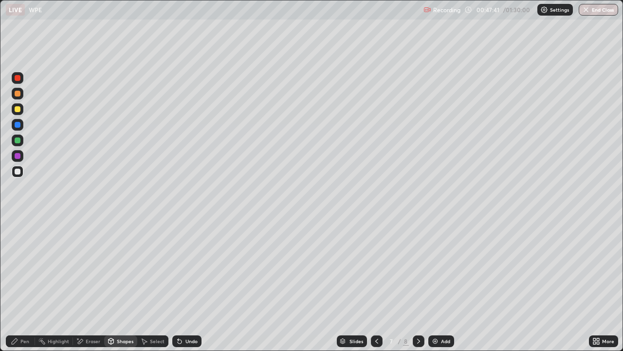
click at [120, 284] on div "Shapes" at bounding box center [120, 341] width 33 height 12
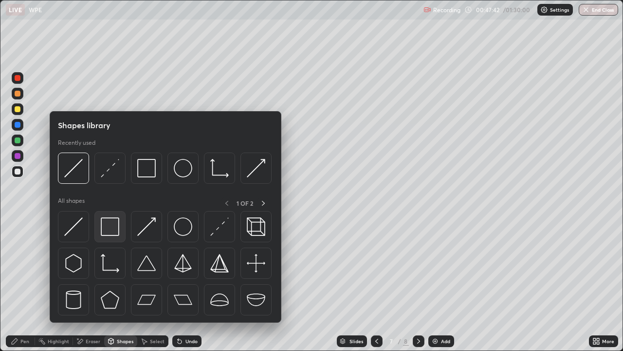
click at [108, 228] on img at bounding box center [110, 226] width 19 height 19
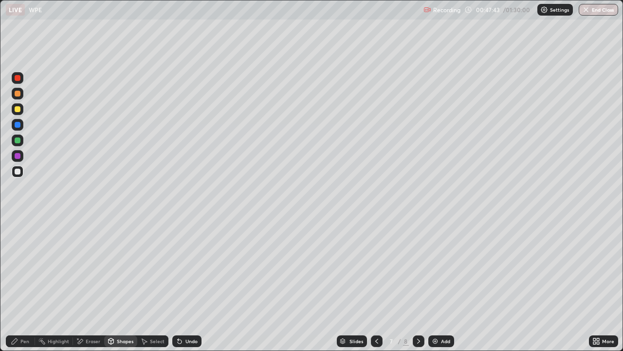
click at [16, 155] on div at bounding box center [18, 156] width 6 height 6
click at [17, 140] on div at bounding box center [18, 140] width 6 height 6
click at [25, 284] on div "Pen" at bounding box center [24, 340] width 9 height 5
click at [16, 176] on div at bounding box center [18, 172] width 12 height 12
click at [124, 284] on div "Shapes" at bounding box center [125, 340] width 17 height 5
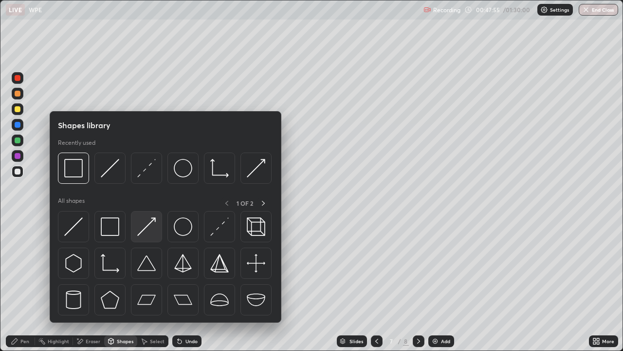
click at [141, 230] on img at bounding box center [146, 226] width 19 height 19
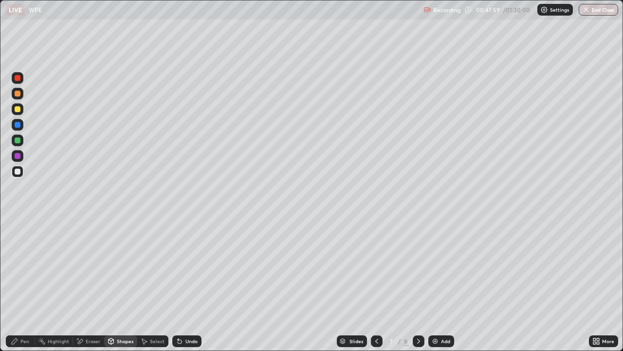
click at [117, 284] on div "Shapes" at bounding box center [125, 340] width 17 height 5
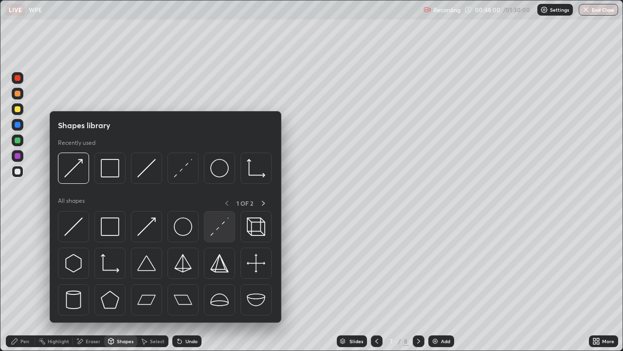
click at [216, 224] on img at bounding box center [219, 226] width 19 height 19
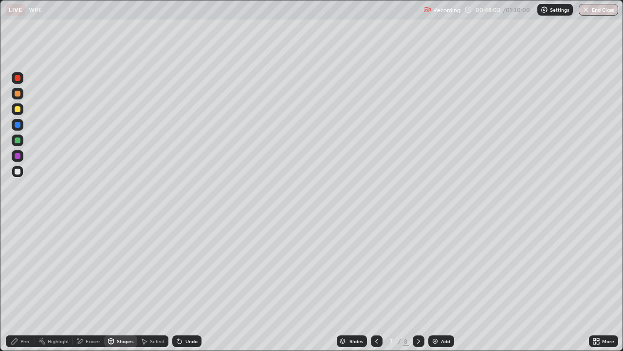
click at [26, 284] on div "Pen" at bounding box center [24, 340] width 9 height 5
click at [18, 110] on div at bounding box center [18, 109] width 6 height 6
click at [149, 284] on div "Select" at bounding box center [152, 341] width 31 height 12
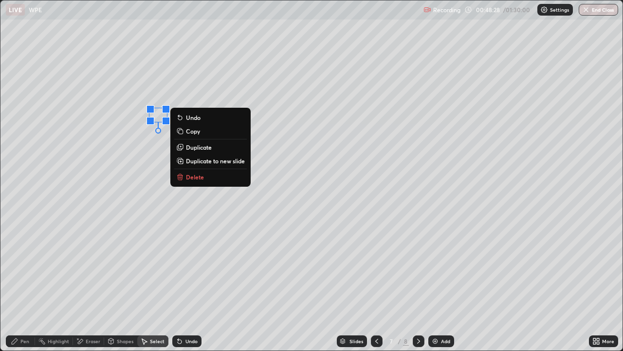
click at [131, 159] on div "0 ° Undo Copy Duplicate Duplicate to new slide Delete" at bounding box center [311, 175] width 622 height 350
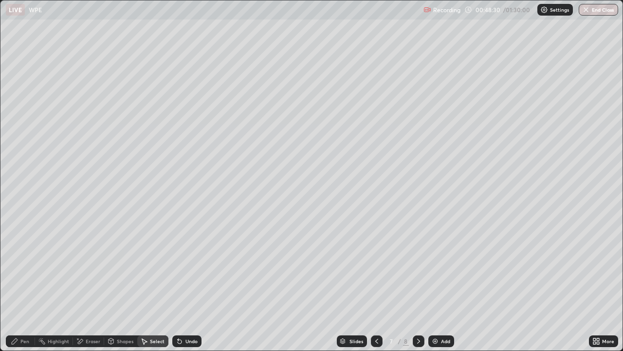
click at [25, 284] on div "Pen" at bounding box center [20, 341] width 29 height 12
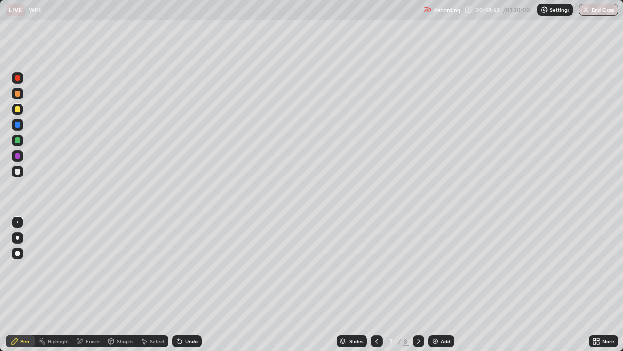
click at [185, 284] on div "Undo" at bounding box center [191, 340] width 12 height 5
click at [183, 284] on div "Undo" at bounding box center [186, 341] width 29 height 12
click at [182, 284] on icon at bounding box center [180, 341] width 8 height 8
click at [18, 238] on div at bounding box center [18, 238] width 4 height 4
click at [154, 284] on div "Select" at bounding box center [157, 340] width 15 height 5
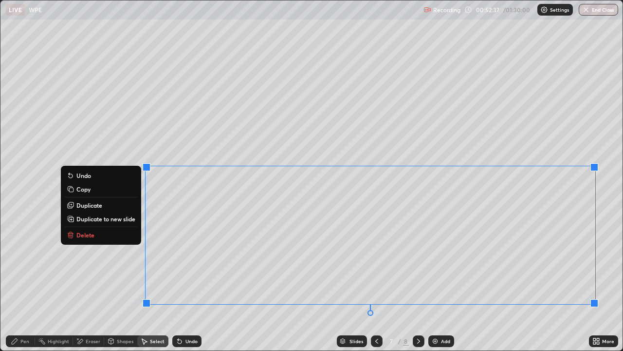
click at [128, 229] on button "Delete" at bounding box center [101, 235] width 73 height 12
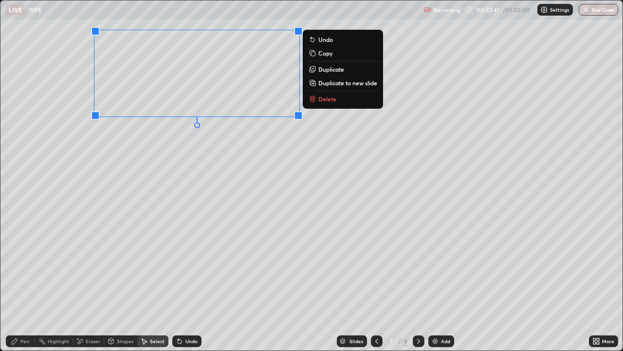
click at [145, 187] on div "0 ° Undo Copy Duplicate Duplicate to new slide Delete" at bounding box center [311, 175] width 622 height 350
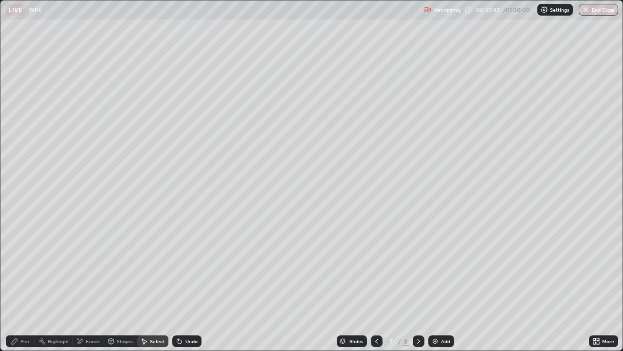
click at [26, 284] on div "Pen" at bounding box center [24, 340] width 9 height 5
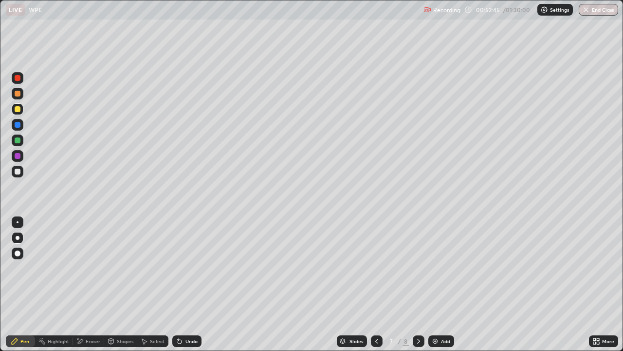
click at [15, 139] on div at bounding box center [18, 140] width 6 height 6
click at [17, 110] on div at bounding box center [18, 109] width 6 height 6
click at [92, 284] on div "Eraser" at bounding box center [93, 340] width 15 height 5
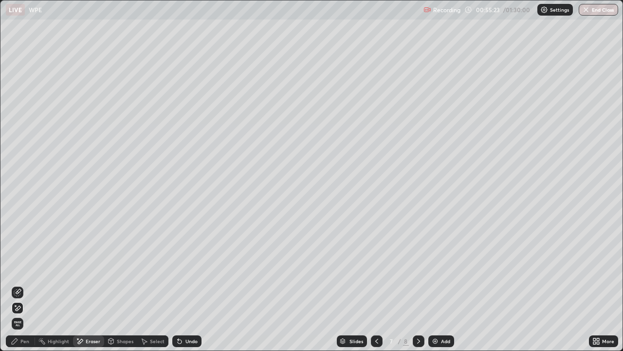
click at [25, 284] on div "Pen" at bounding box center [24, 340] width 9 height 5
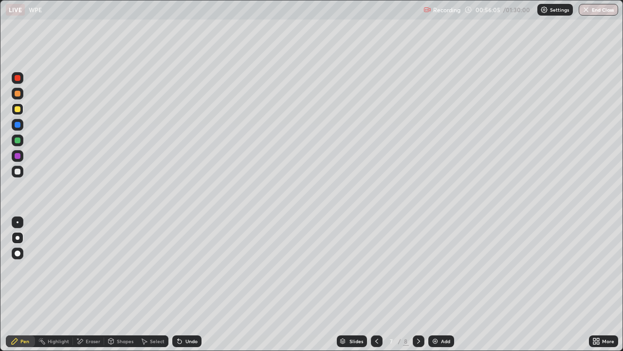
click at [185, 284] on div "Undo" at bounding box center [191, 340] width 12 height 5
click at [184, 284] on div "Undo" at bounding box center [186, 341] width 29 height 12
click at [80, 284] on icon at bounding box center [80, 340] width 5 height 5
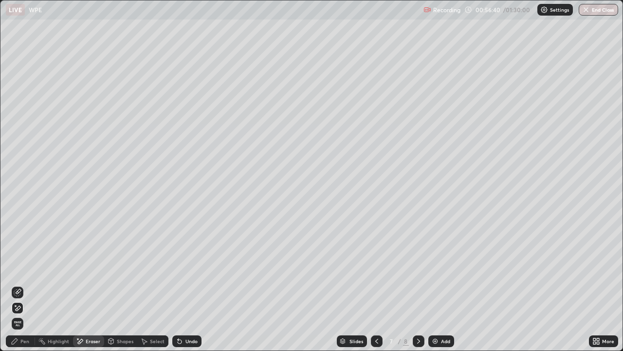
click at [29, 284] on div "Pen" at bounding box center [20, 341] width 29 height 12
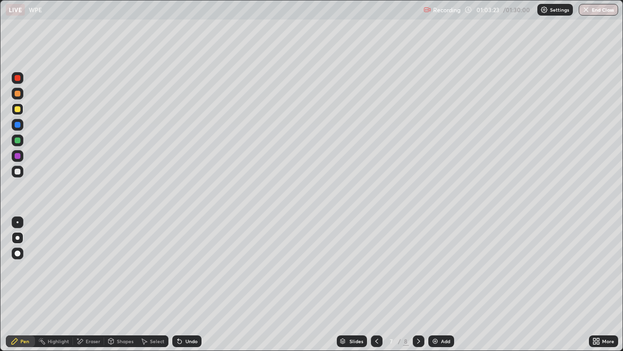
click at [435, 284] on img at bounding box center [435, 341] width 8 height 8
click at [598, 284] on icon at bounding box center [598, 342] width 2 height 2
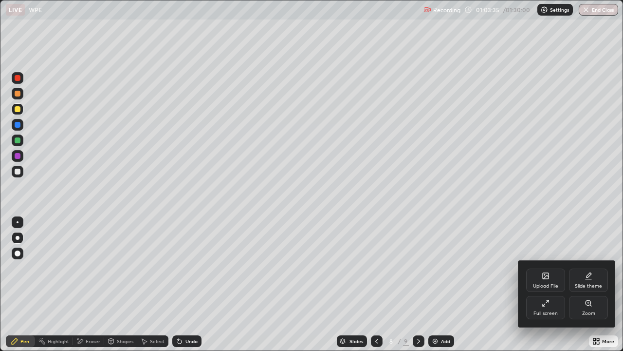
click at [545, 284] on div "Full screen" at bounding box center [546, 313] width 24 height 5
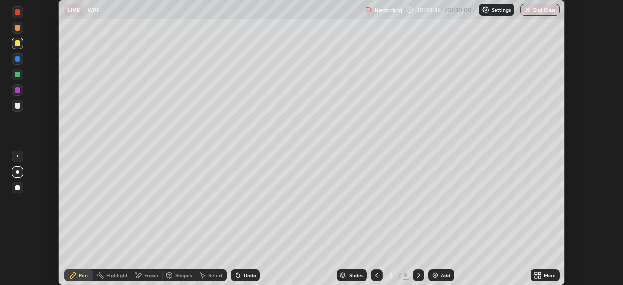
scroll to position [48401, 48062]
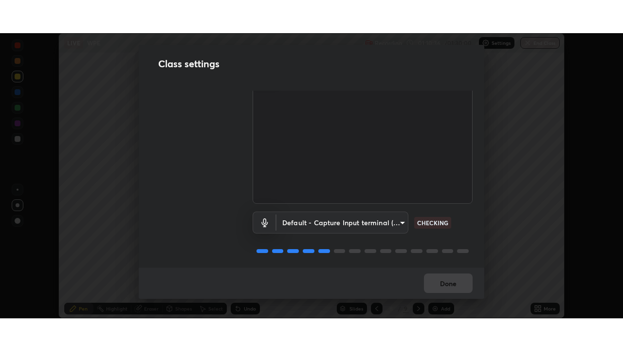
scroll to position [44, 0]
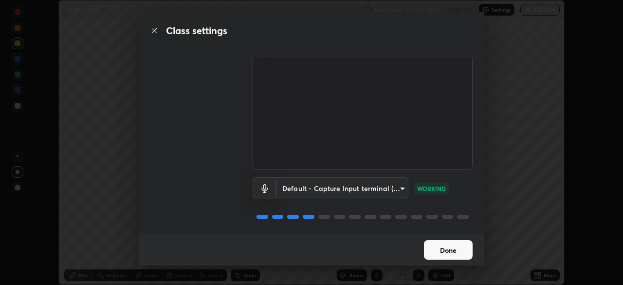
click at [442, 244] on button "Done" at bounding box center [448, 249] width 49 height 19
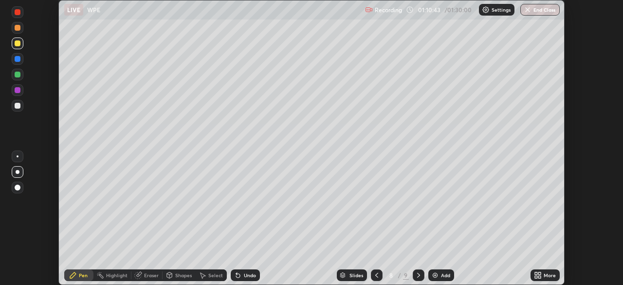
click at [537, 274] on icon at bounding box center [536, 273] width 2 height 2
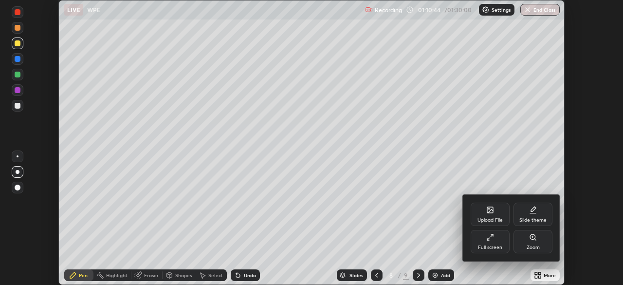
click at [494, 240] on div "Full screen" at bounding box center [490, 241] width 39 height 23
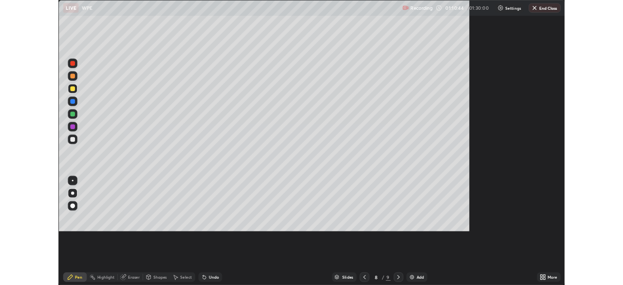
scroll to position [351, 623]
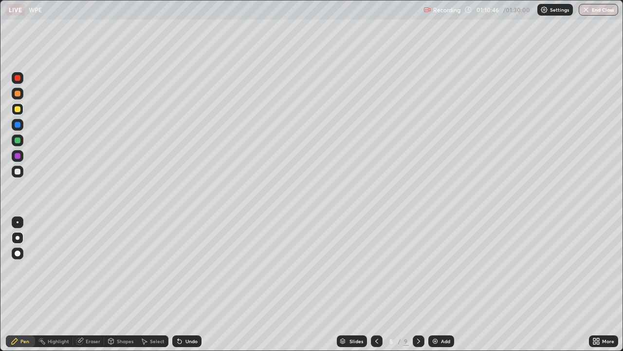
click at [96, 284] on div "Eraser" at bounding box center [88, 341] width 31 height 12
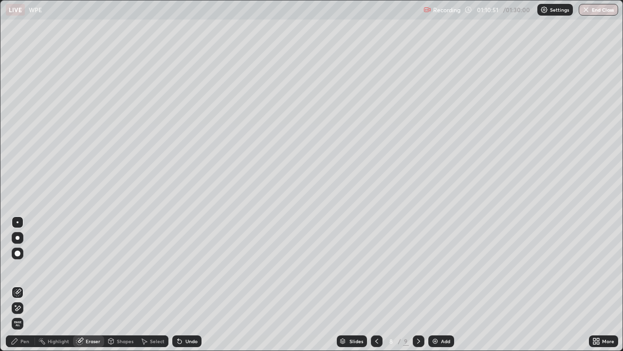
click at [24, 284] on div "Pen" at bounding box center [24, 340] width 9 height 5
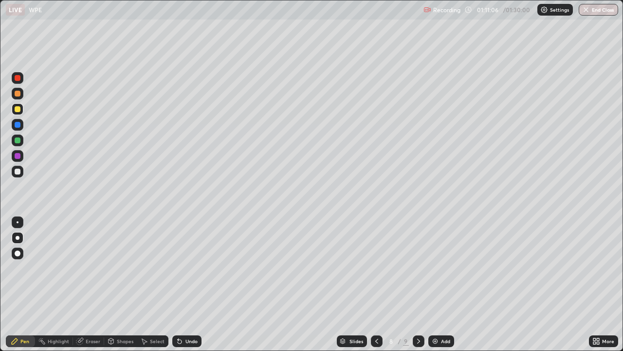
click at [117, 284] on div "Shapes" at bounding box center [120, 341] width 33 height 12
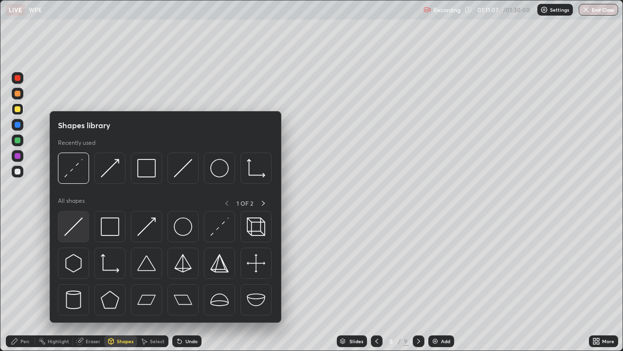
click at [82, 218] on img at bounding box center [73, 226] width 19 height 19
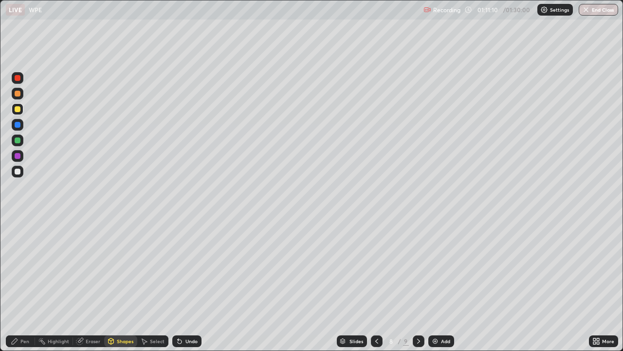
click at [19, 170] on div at bounding box center [18, 171] width 6 height 6
click at [119, 284] on div "Shapes" at bounding box center [125, 340] width 17 height 5
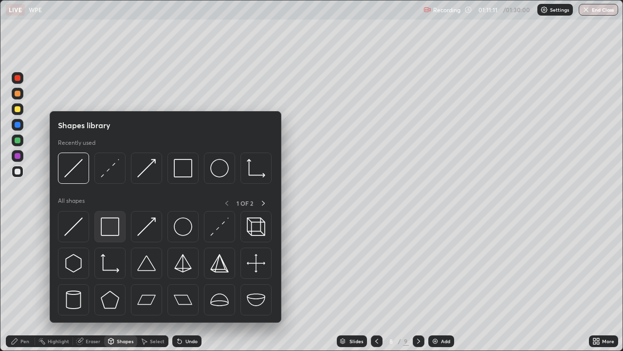
click at [111, 231] on img at bounding box center [110, 226] width 19 height 19
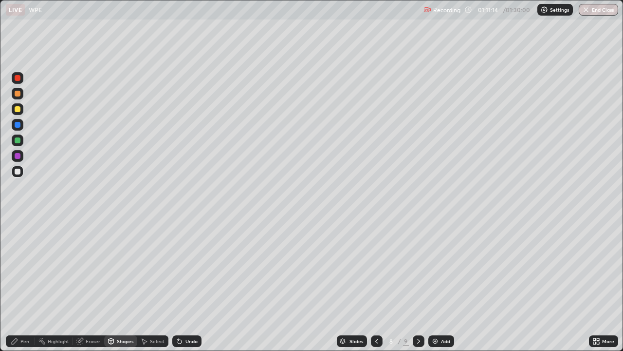
click at [25, 284] on div "Pen" at bounding box center [24, 340] width 9 height 5
click at [435, 284] on img at bounding box center [435, 341] width 8 height 8
click at [375, 284] on icon at bounding box center [376, 341] width 8 height 8
click at [155, 284] on div "Select" at bounding box center [157, 340] width 15 height 5
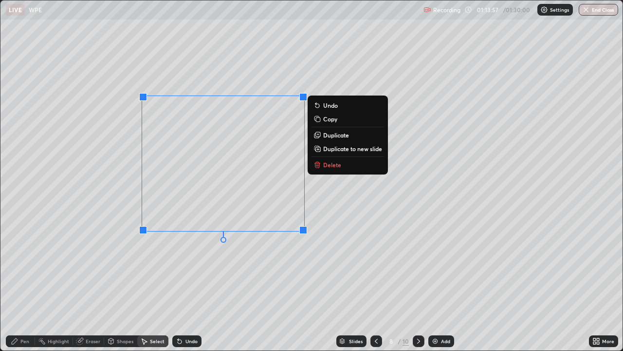
click at [318, 149] on icon at bounding box center [318, 149] width 2 height 0
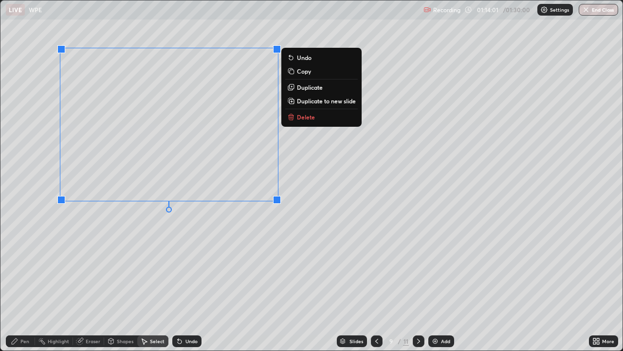
click at [210, 228] on div "0 ° Undo Copy Duplicate Duplicate to new slide Delete" at bounding box center [311, 175] width 622 height 350
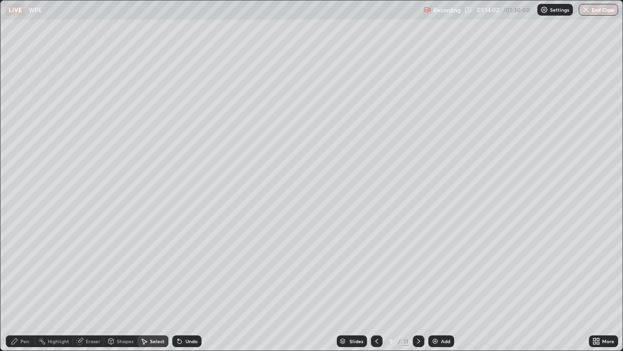
click at [27, 284] on div "Pen" at bounding box center [20, 341] width 29 height 12
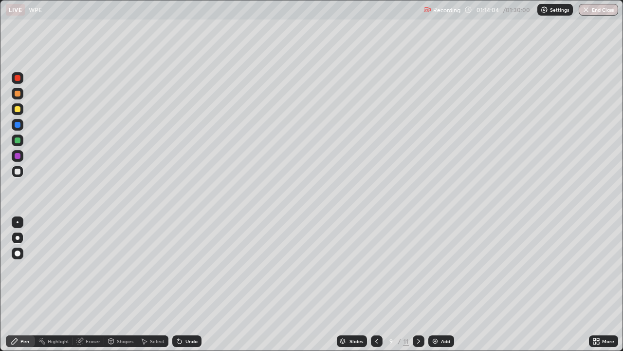
click at [18, 109] on div at bounding box center [18, 109] width 6 height 6
click at [155, 284] on div "Select" at bounding box center [157, 340] width 15 height 5
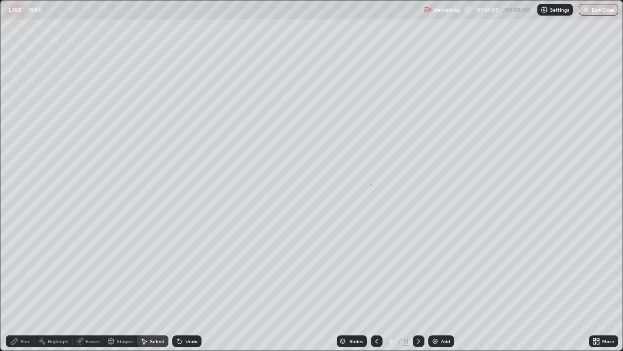
click at [370, 184] on div "0 ° Undo Copy Duplicate Duplicate to new slide Delete" at bounding box center [311, 175] width 622 height 350
click at [117, 284] on div "Shapes" at bounding box center [125, 340] width 17 height 5
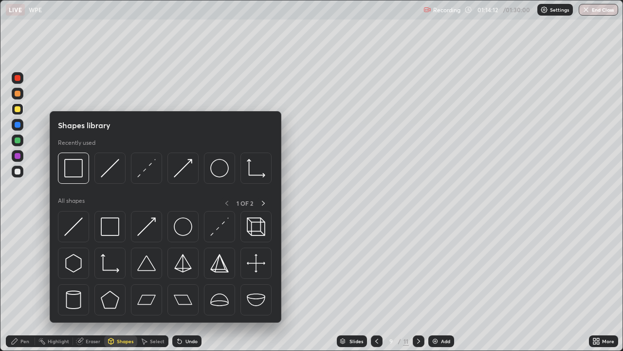
click at [16, 170] on div at bounding box center [18, 171] width 6 height 6
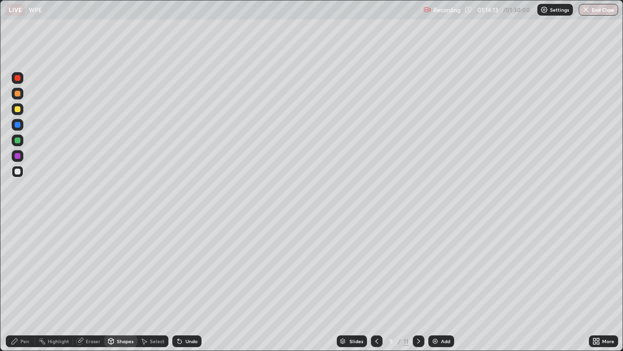
click at [15, 139] on div at bounding box center [18, 140] width 6 height 6
click at [124, 284] on div "Shapes" at bounding box center [125, 340] width 17 height 5
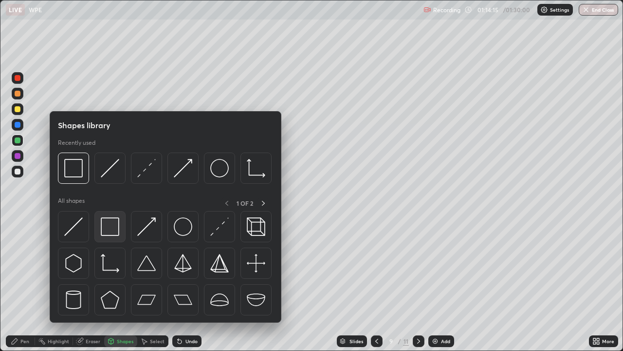
click at [115, 224] on img at bounding box center [110, 226] width 19 height 19
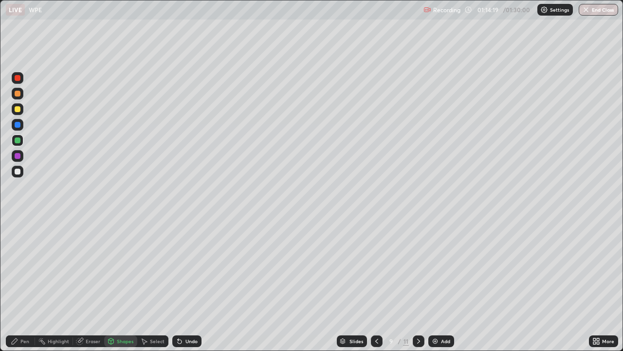
click at [16, 284] on icon at bounding box center [15, 341] width 6 height 6
click at [92, 284] on div "Eraser" at bounding box center [93, 340] width 15 height 5
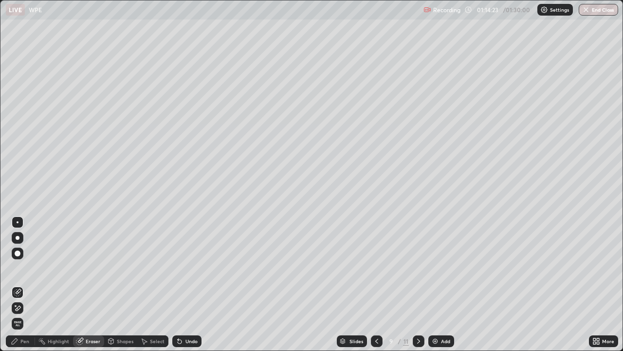
click at [12, 284] on icon at bounding box center [15, 341] width 6 height 6
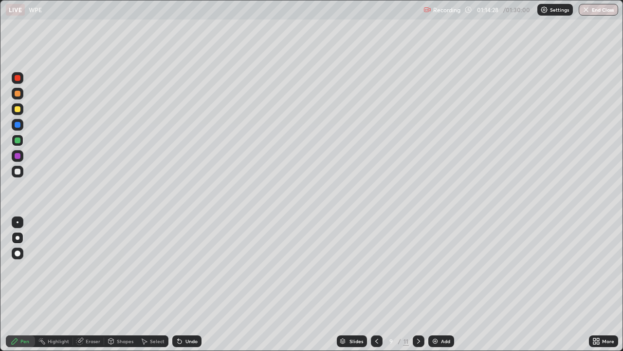
click at [153, 284] on div "Select" at bounding box center [157, 340] width 15 height 5
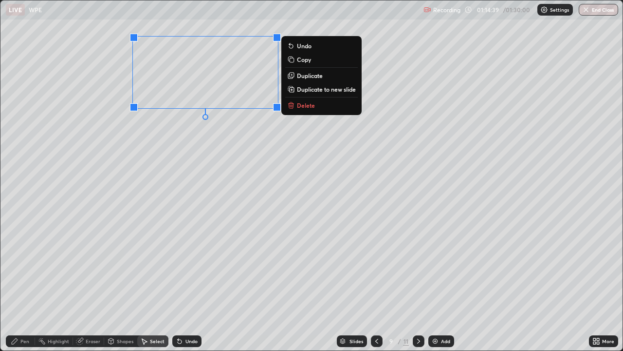
click at [294, 75] on icon at bounding box center [292, 75] width 4 height 4
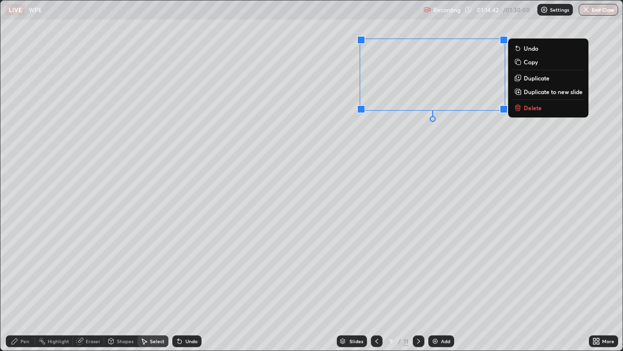
click at [347, 168] on div "0 ° Undo Copy Duplicate Duplicate to new slide Delete" at bounding box center [311, 175] width 622 height 350
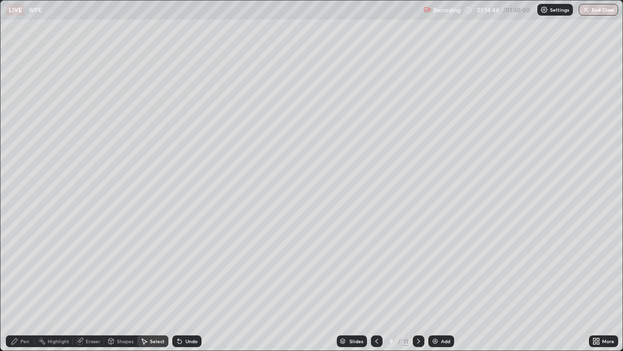
click at [24, 284] on div "Pen" at bounding box center [24, 340] width 9 height 5
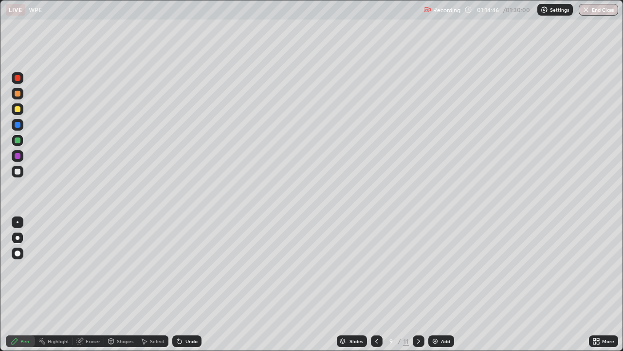
click at [126, 284] on div "Shapes" at bounding box center [125, 340] width 17 height 5
click at [156, 284] on div "Select" at bounding box center [157, 340] width 15 height 5
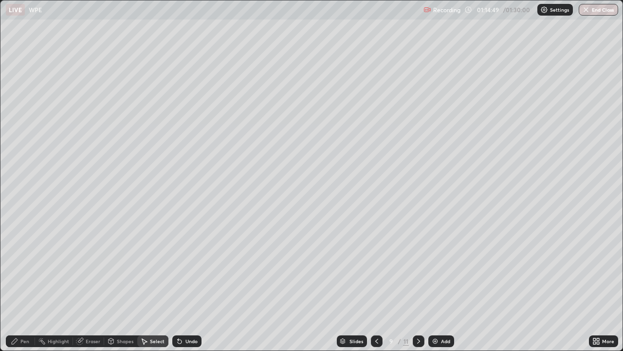
click at [90, 284] on div "Eraser" at bounding box center [93, 340] width 15 height 5
click at [16, 284] on icon at bounding box center [15, 305] width 1 height 1
click at [24, 284] on div "Pen" at bounding box center [24, 340] width 9 height 5
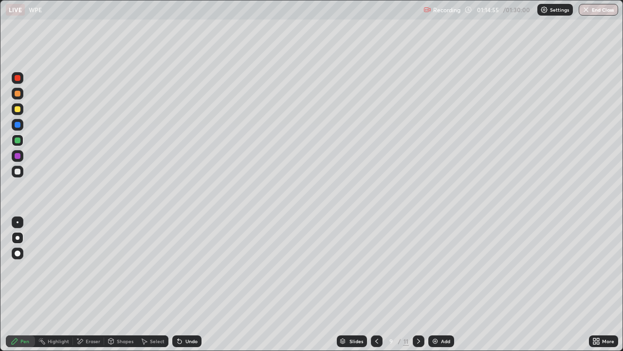
click at [19, 170] on div at bounding box center [18, 171] width 6 height 6
click at [18, 157] on div at bounding box center [18, 156] width 6 height 6
click at [122, 284] on div "Shapes" at bounding box center [125, 340] width 17 height 5
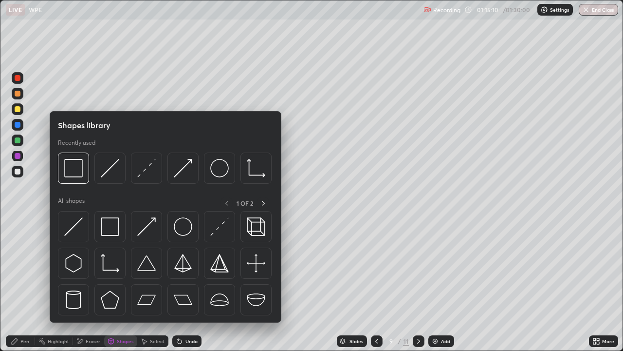
click at [93, 284] on div "Eraser" at bounding box center [93, 340] width 15 height 5
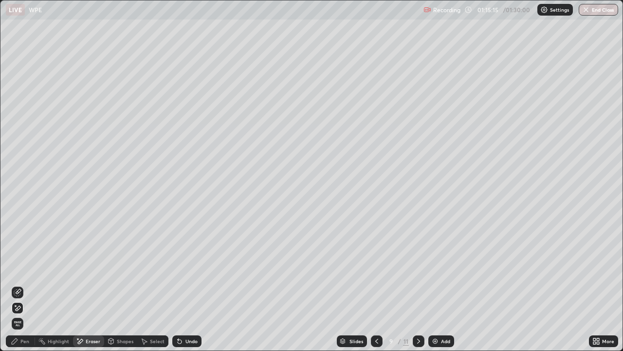
click at [188, 284] on div "Undo" at bounding box center [186, 341] width 29 height 12
click at [25, 284] on div "Pen" at bounding box center [24, 340] width 9 height 5
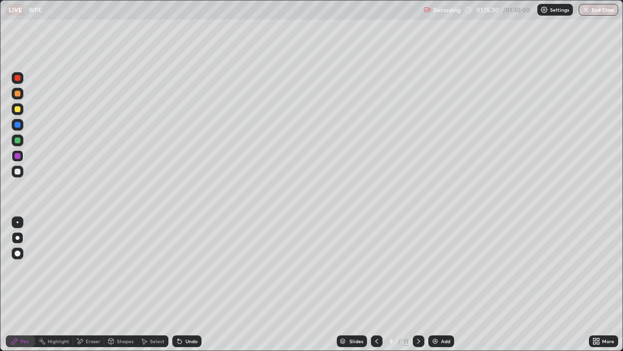
click at [148, 284] on div "Select" at bounding box center [152, 341] width 31 height 12
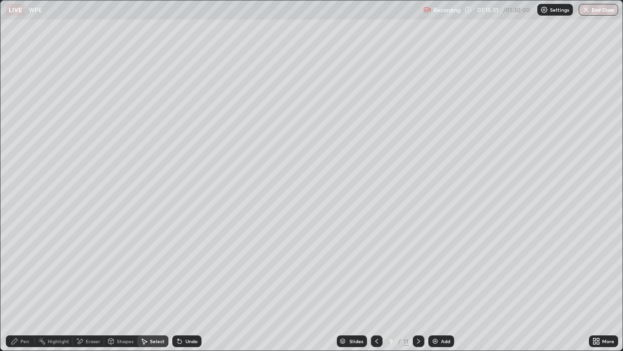
click at [123, 284] on div "Shapes" at bounding box center [125, 340] width 17 height 5
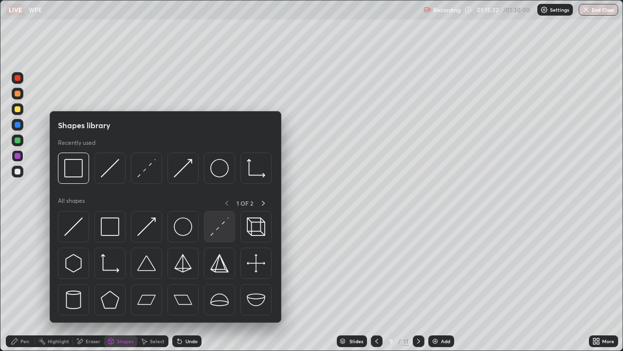
click at [216, 226] on img at bounding box center [219, 226] width 19 height 19
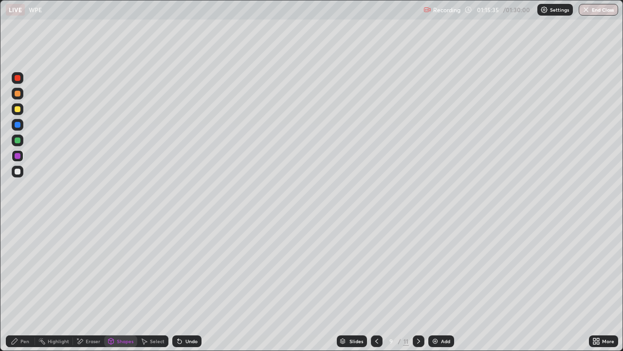
click at [20, 284] on div "Pen" at bounding box center [20, 341] width 29 height 12
click at [20, 284] on div "Pen" at bounding box center [24, 340] width 9 height 5
click at [112, 284] on icon at bounding box center [111, 341] width 5 height 6
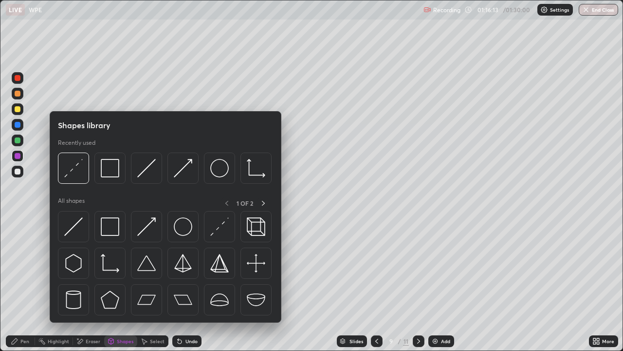
click at [90, 284] on div "Eraser" at bounding box center [93, 340] width 15 height 5
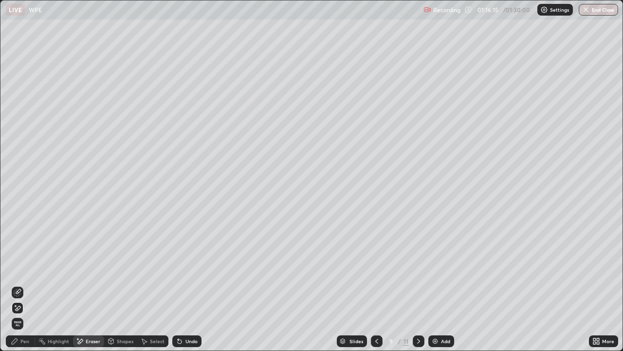
click at [23, 284] on div "Pen" at bounding box center [24, 340] width 9 height 5
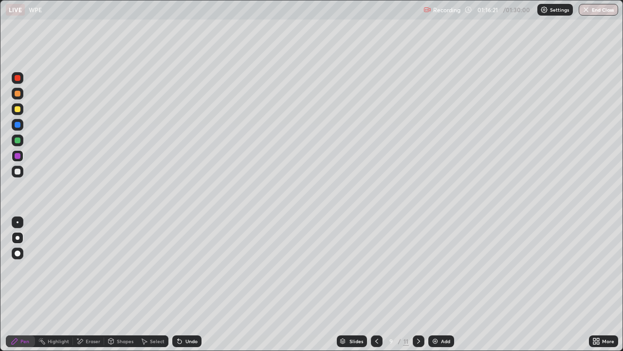
click at [185, 284] on div "Undo" at bounding box center [191, 340] width 12 height 5
click at [187, 284] on div "Undo" at bounding box center [191, 340] width 12 height 5
click at [185, 284] on div "Undo" at bounding box center [186, 341] width 29 height 12
click at [186, 284] on div "Undo" at bounding box center [191, 340] width 12 height 5
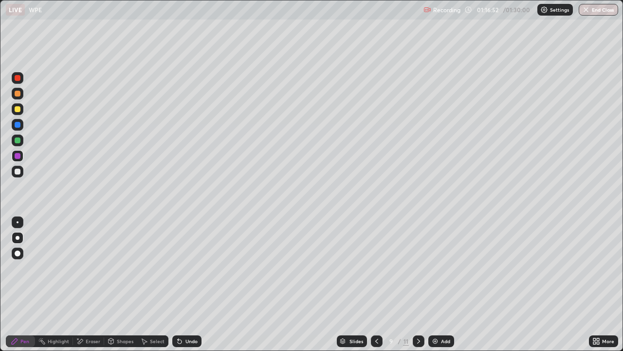
click at [155, 284] on div "Select" at bounding box center [157, 340] width 15 height 5
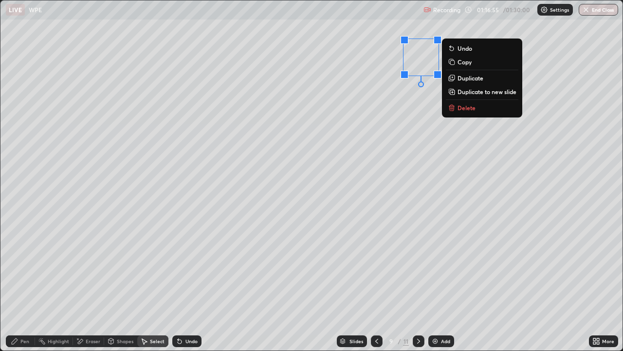
click at [457, 79] on button "Duplicate" at bounding box center [482, 78] width 73 height 12
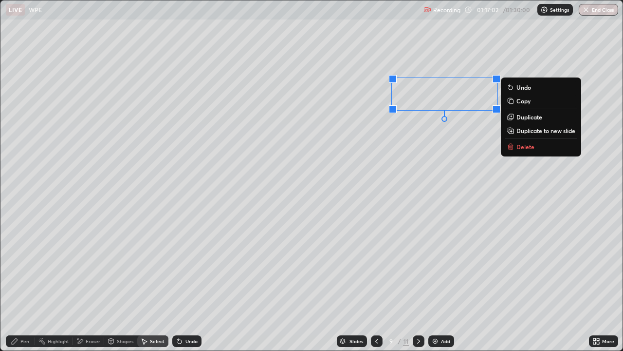
click at [520, 118] on p "Duplicate" at bounding box center [530, 117] width 26 height 8
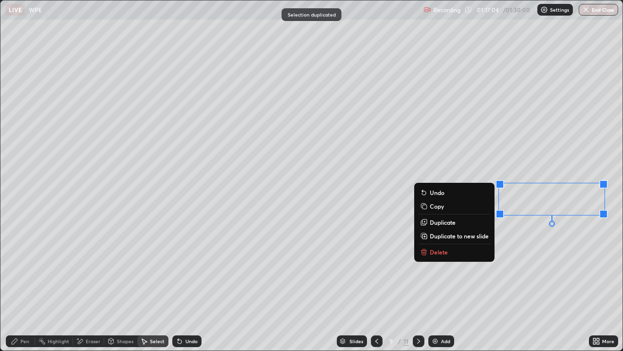
click at [451, 239] on button "Duplicate to new slide" at bounding box center [454, 236] width 73 height 12
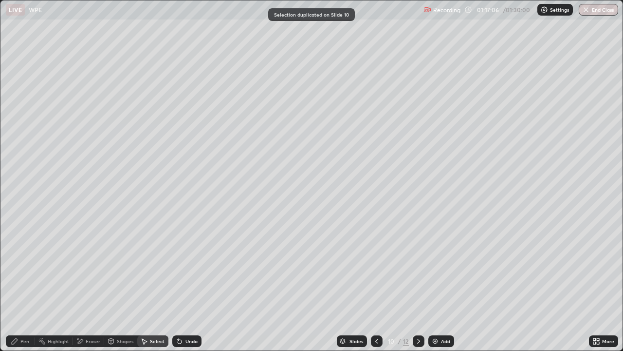
click at [377, 284] on icon at bounding box center [377, 341] width 8 height 8
click at [20, 284] on div "Pen" at bounding box center [20, 341] width 29 height 12
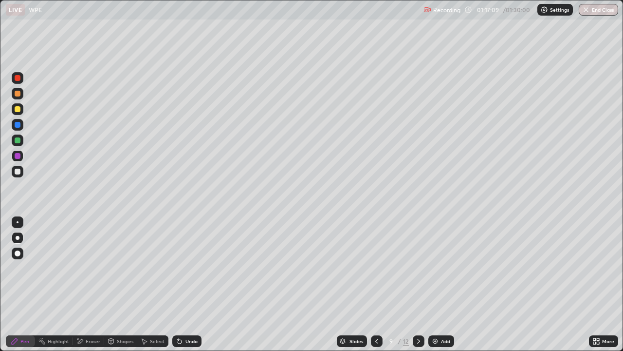
click at [15, 173] on div at bounding box center [18, 171] width 6 height 6
click at [18, 141] on div at bounding box center [18, 140] width 6 height 6
click at [17, 113] on div at bounding box center [18, 109] width 12 height 12
click at [160, 284] on div "Select" at bounding box center [157, 340] width 15 height 5
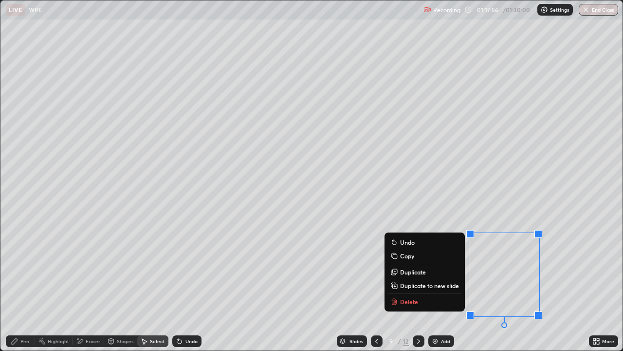
click at [371, 284] on div "0 ° Undo Copy Duplicate Duplicate to new slide Delete" at bounding box center [311, 175] width 622 height 350
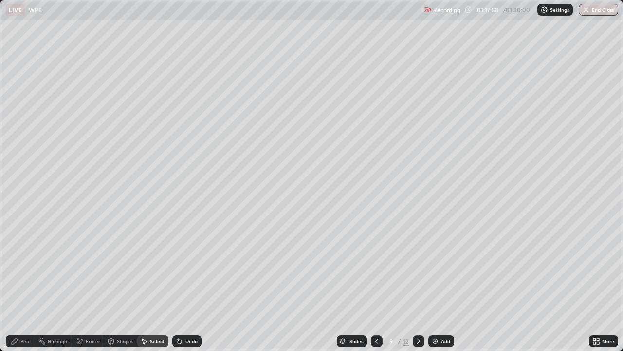
click at [364, 235] on div "0 ° Undo Copy Duplicate Duplicate to new slide Delete" at bounding box center [311, 175] width 622 height 350
click at [366, 240] on div "0 ° Undo Copy Duplicate Duplicate to new slide Delete" at bounding box center [311, 175] width 622 height 350
click at [25, 284] on div "Pen" at bounding box center [24, 340] width 9 height 5
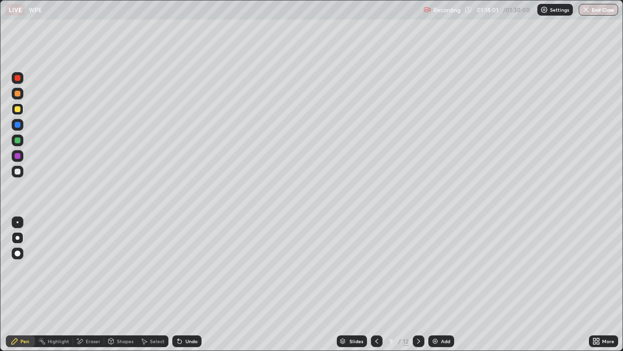
click at [18, 222] on div at bounding box center [18, 222] width 2 height 2
click at [159, 284] on div "Select" at bounding box center [157, 340] width 15 height 5
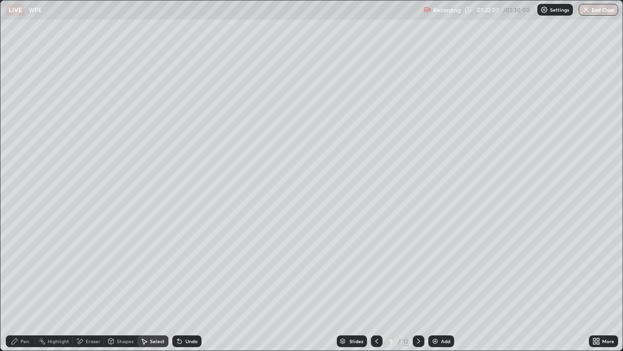
click at [18, 284] on icon at bounding box center [15, 341] width 8 height 8
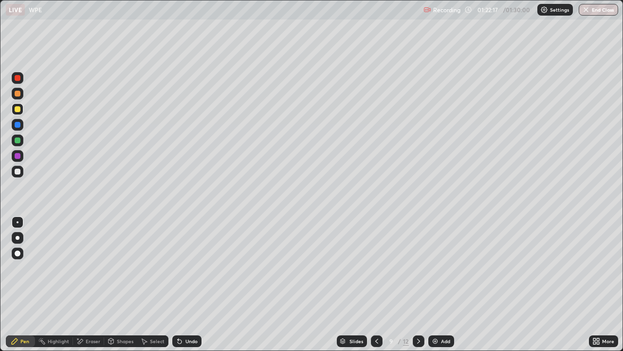
click at [186, 284] on div "Undo" at bounding box center [191, 340] width 12 height 5
click at [116, 284] on div "Shapes" at bounding box center [120, 341] width 33 height 12
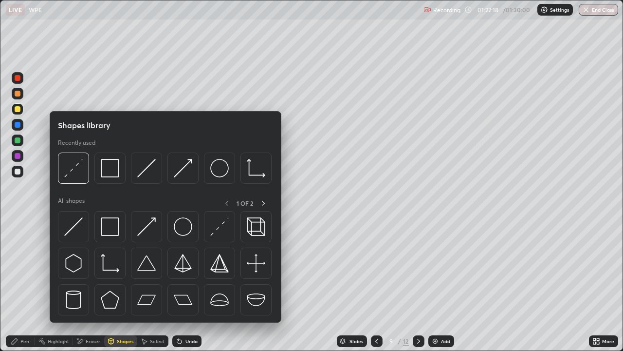
click at [90, 284] on div "Eraser" at bounding box center [93, 340] width 15 height 5
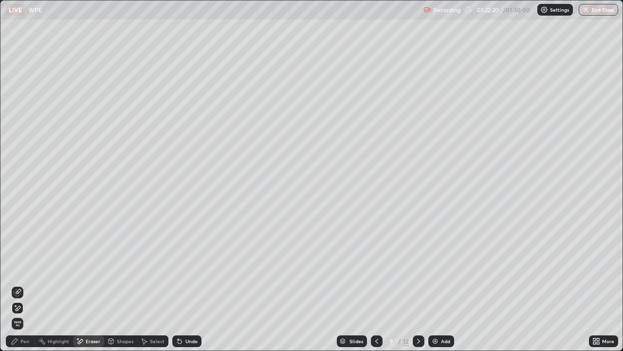
click at [190, 284] on div "Undo" at bounding box center [191, 340] width 12 height 5
click at [16, 284] on icon at bounding box center [18, 291] width 5 height 5
click at [16, 284] on div "Pen" at bounding box center [20, 341] width 29 height 12
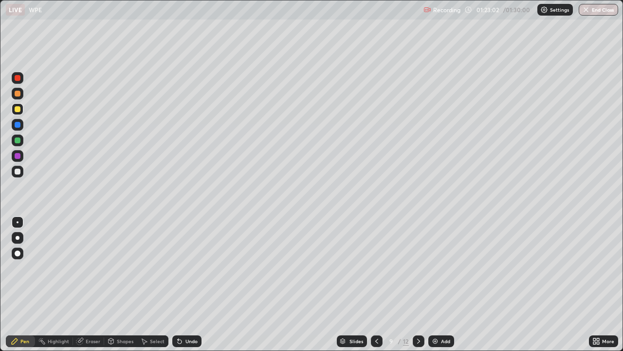
click at [116, 284] on div "Shapes" at bounding box center [120, 341] width 33 height 12
click at [95, 284] on div "Eraser" at bounding box center [93, 340] width 15 height 5
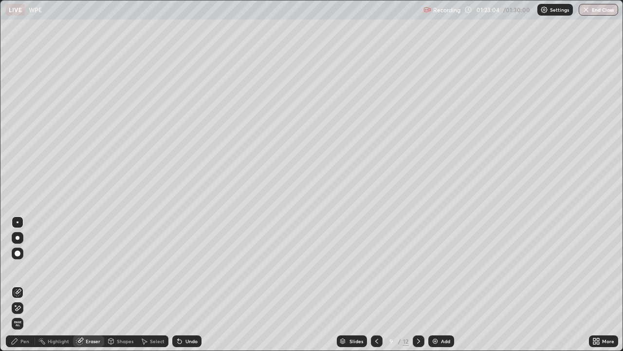
click at [16, 284] on icon at bounding box center [15, 305] width 1 height 1
click at [22, 284] on div "Pen" at bounding box center [24, 340] width 9 height 5
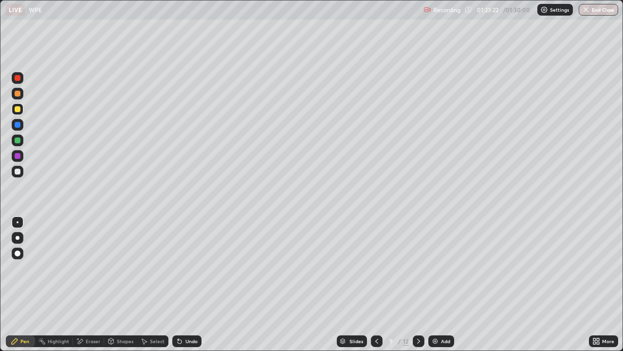
click at [83, 284] on icon at bounding box center [80, 341] width 8 height 8
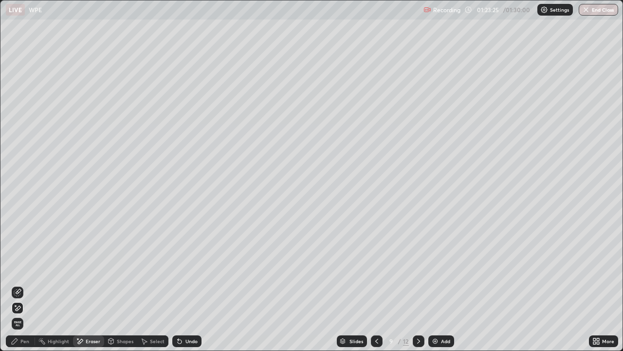
click at [26, 284] on div "Pen" at bounding box center [24, 340] width 9 height 5
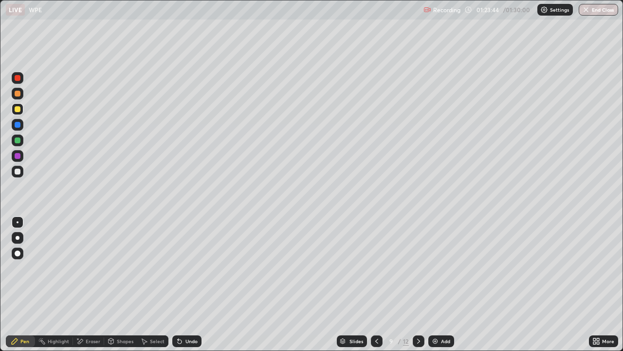
click at [16, 156] on div at bounding box center [18, 156] width 6 height 6
click at [432, 284] on div "Add" at bounding box center [441, 341] width 26 height 12
click at [189, 284] on div "Undo" at bounding box center [191, 340] width 12 height 5
click at [190, 284] on div "Undo" at bounding box center [191, 340] width 12 height 5
click at [187, 284] on div "Undo" at bounding box center [186, 341] width 29 height 12
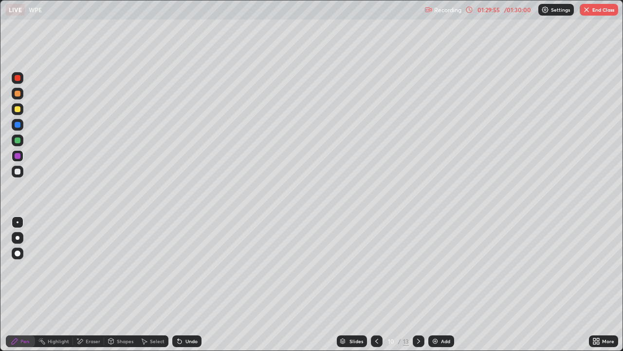
click at [190, 284] on div "Undo" at bounding box center [191, 340] width 12 height 5
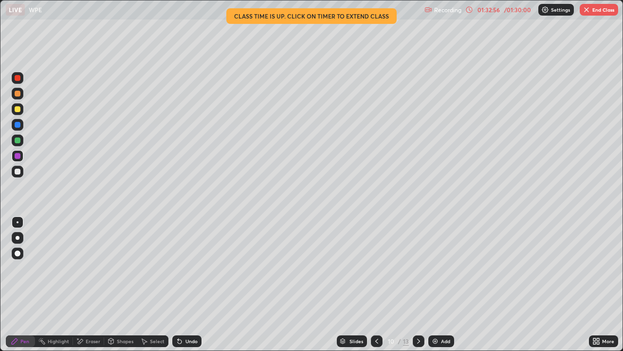
click at [599, 10] on button "End Class" at bounding box center [599, 10] width 38 height 12
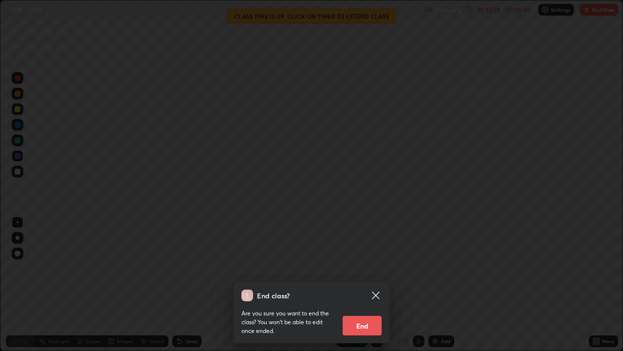
click at [373, 284] on button "End" at bounding box center [362, 324] width 39 height 19
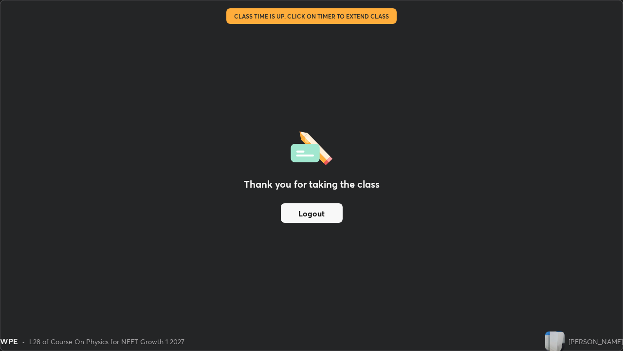
click at [313, 212] on button "Logout" at bounding box center [312, 212] width 62 height 19
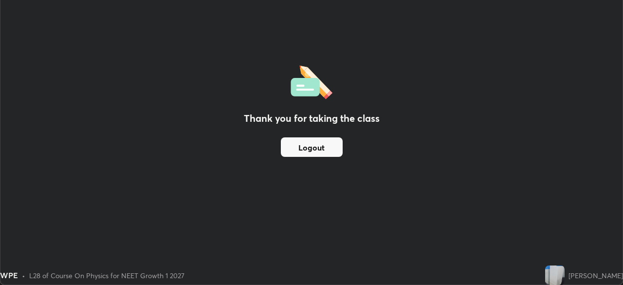
scroll to position [48401, 48062]
